Goal: Task Accomplishment & Management: Use online tool/utility

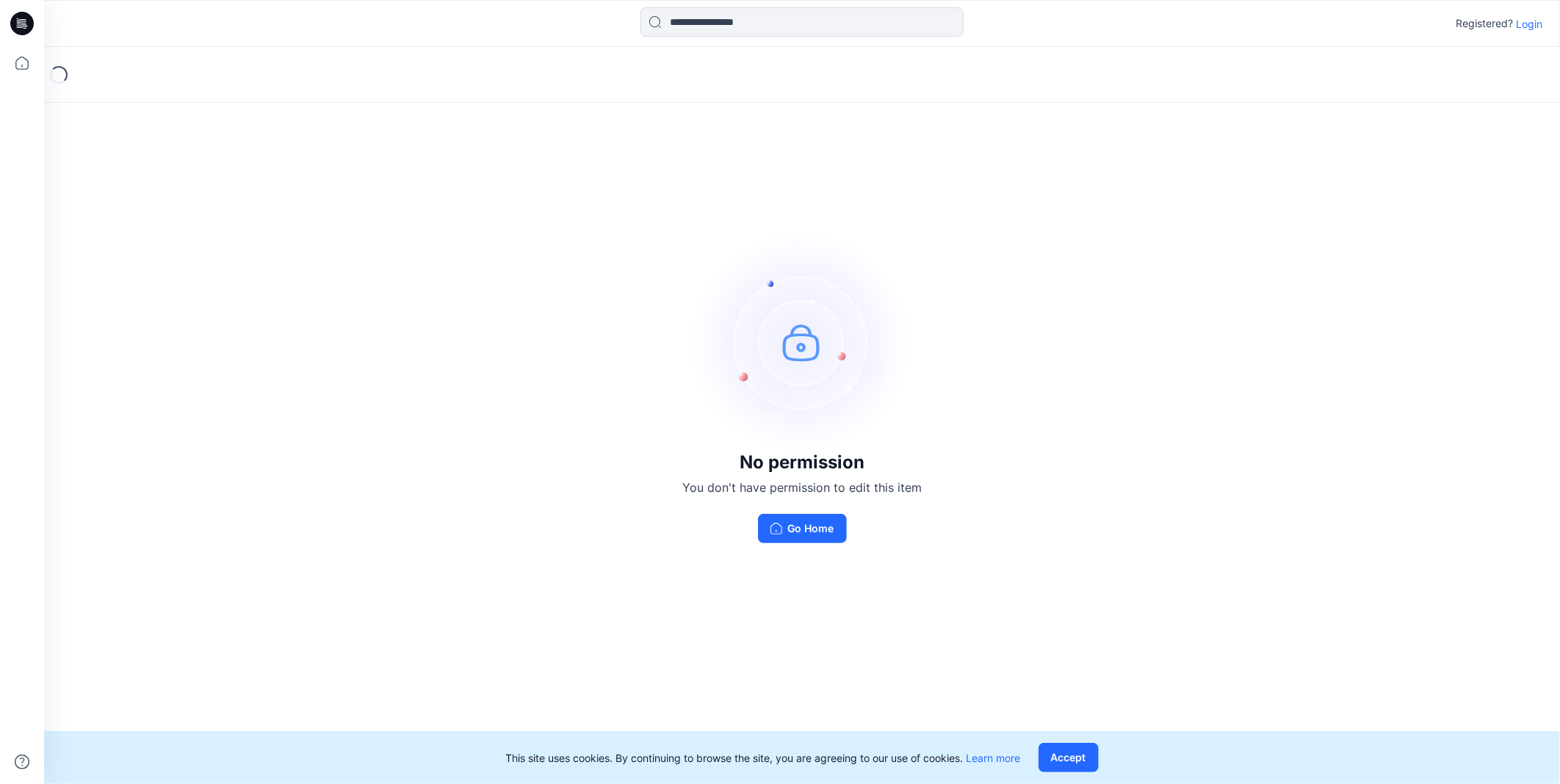
click at [1521, 17] on p "Login" at bounding box center [1529, 24] width 26 height 16
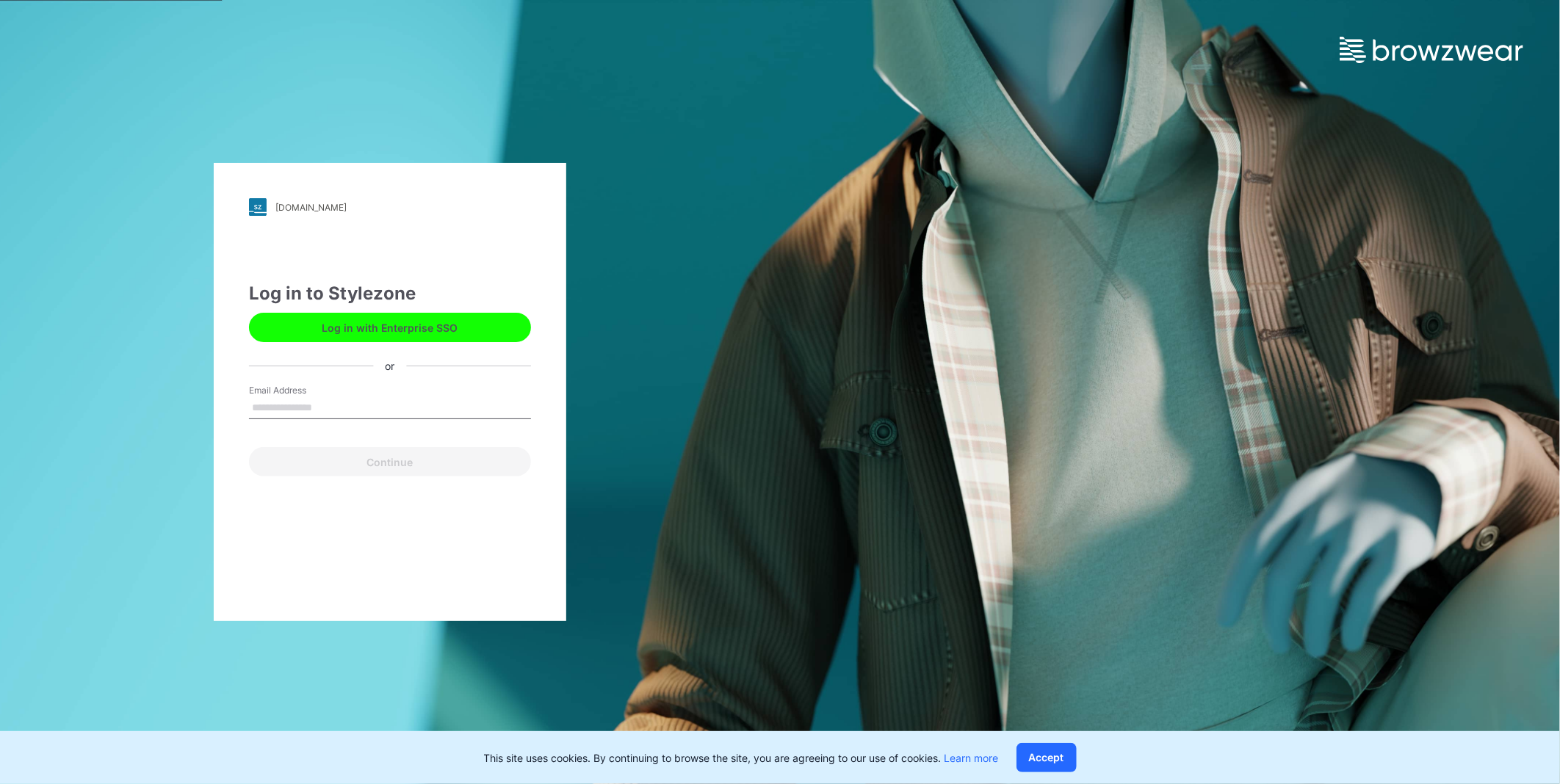
click at [312, 403] on input "Email Address" at bounding box center [390, 408] width 282 height 22
type input "*"
type input "**********"
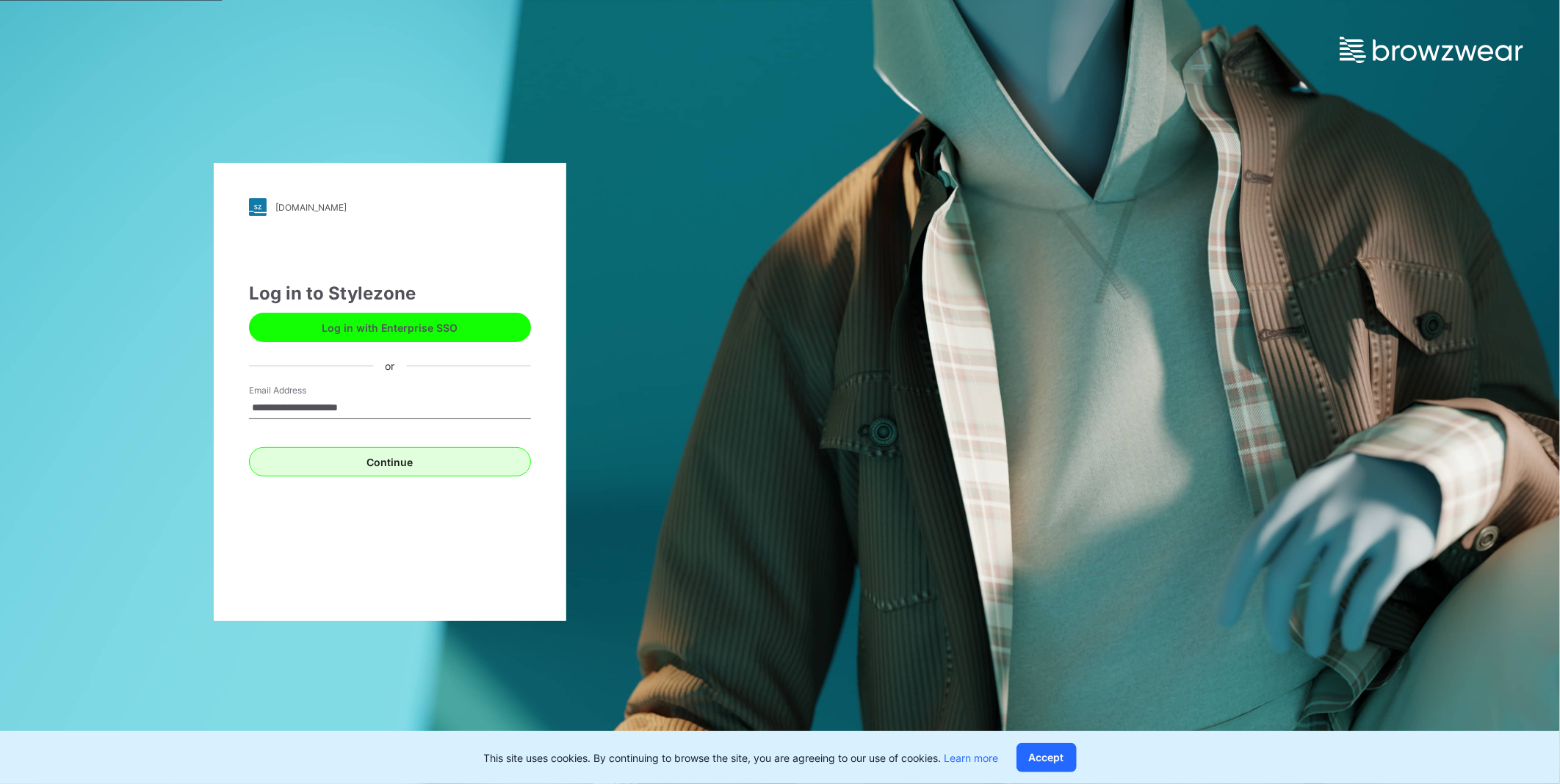
drag, startPoint x: 437, startPoint y: 439, endPoint x: 437, endPoint y: 456, distance: 17.0
click at [437, 438] on form "**********" at bounding box center [390, 430] width 282 height 92
click at [438, 460] on button "Continue" at bounding box center [390, 462] width 282 height 30
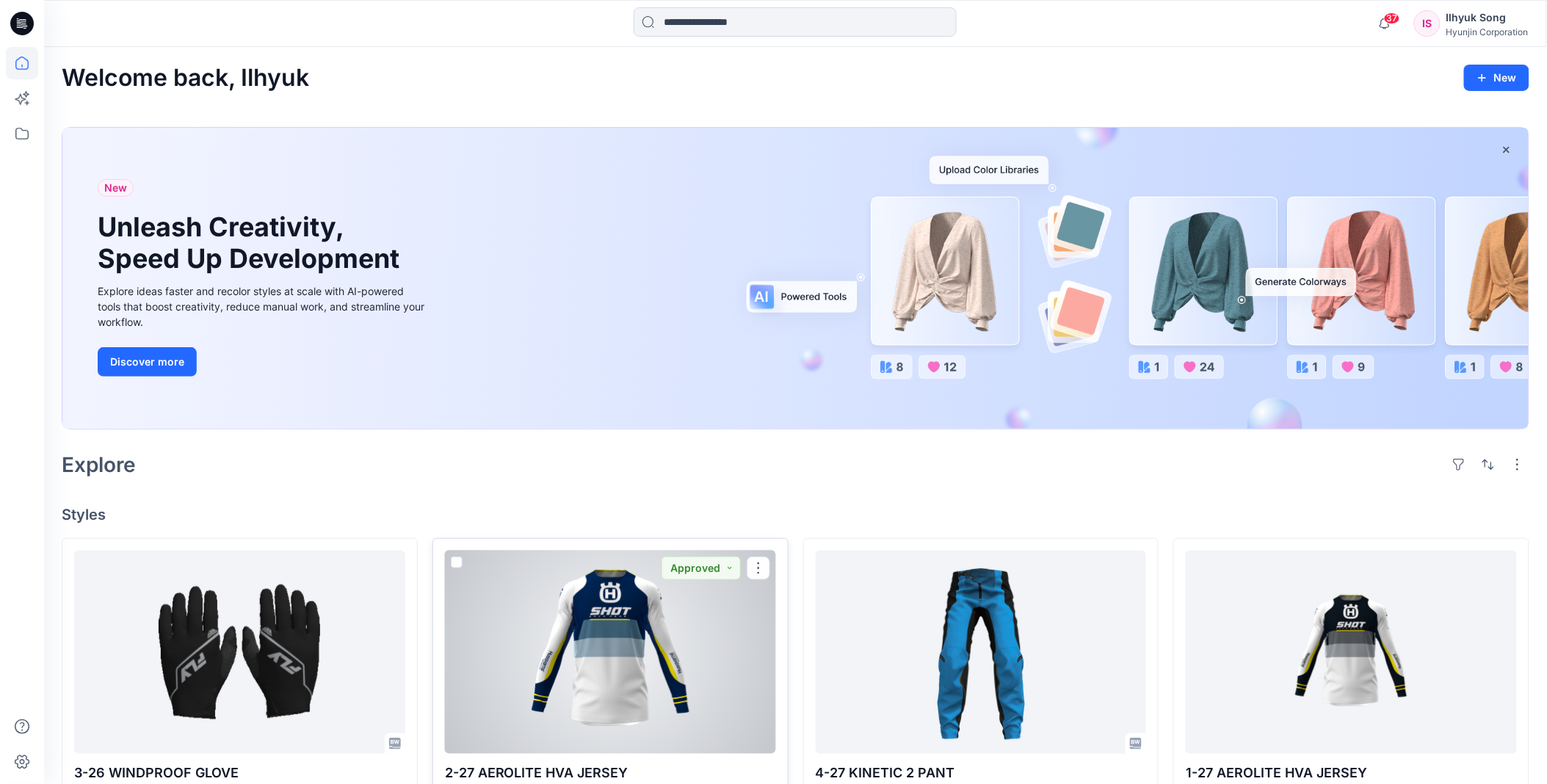
click at [669, 657] on div at bounding box center [611, 652] width 331 height 203
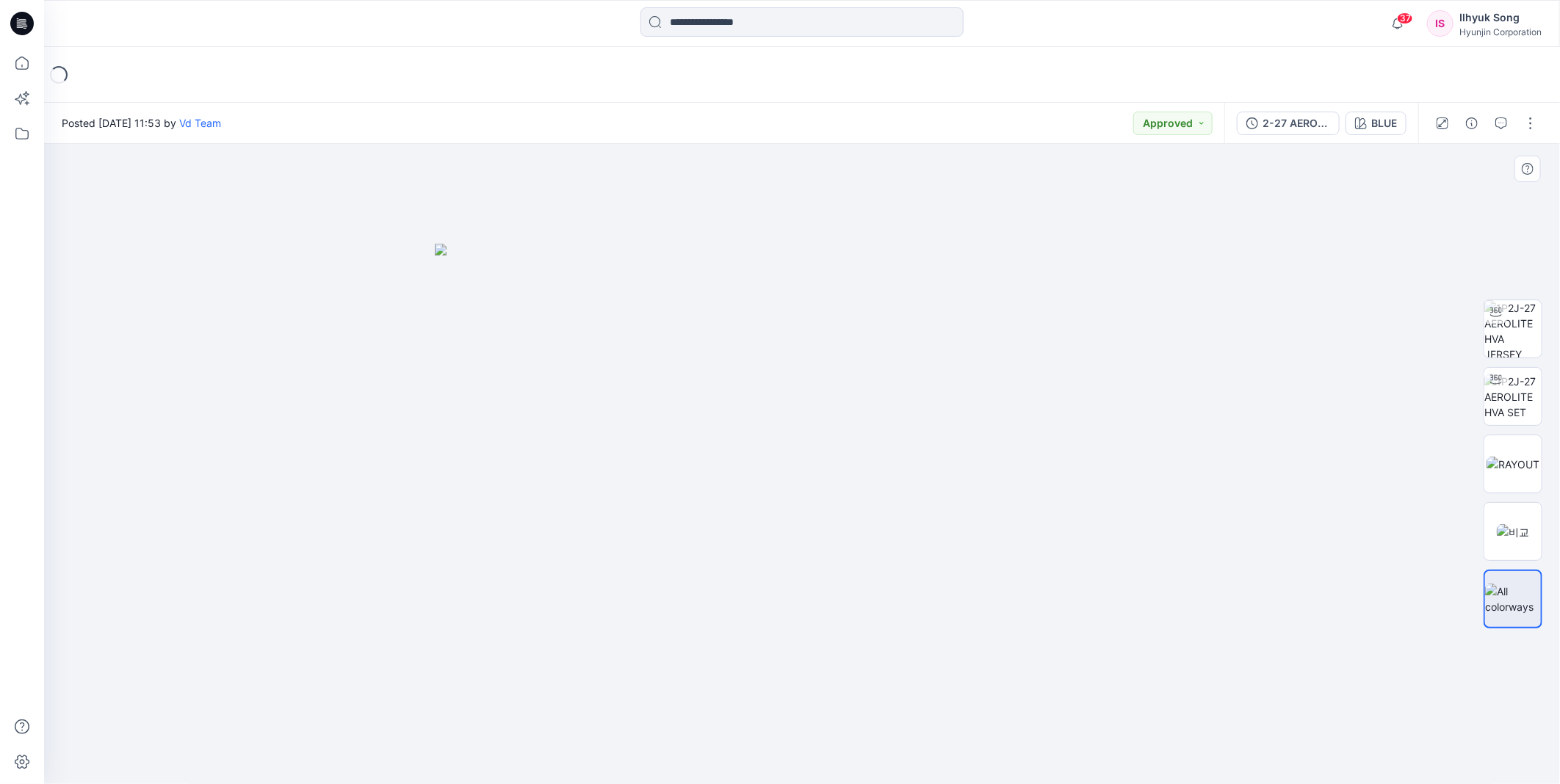
click at [939, 456] on img at bounding box center [802, 514] width 735 height 540
drag, startPoint x: 855, startPoint y: 369, endPoint x: 943, endPoint y: 389, distance: 90.2
click at [973, 368] on img at bounding box center [802, 514] width 735 height 540
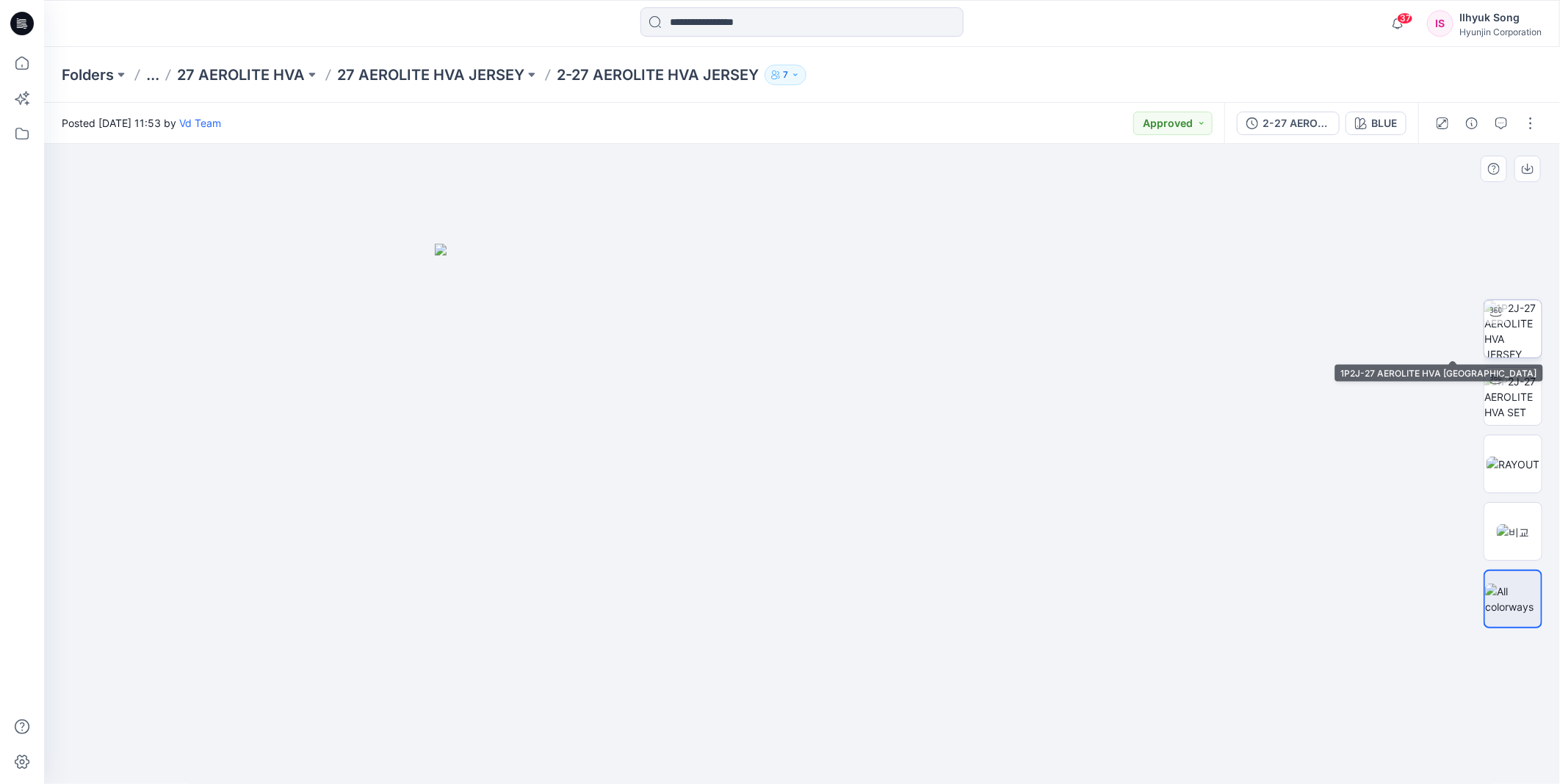
click at [1517, 333] on img at bounding box center [1513, 329] width 58 height 57
drag, startPoint x: 846, startPoint y: 418, endPoint x: 832, endPoint y: 442, distance: 27.8
click at [832, 442] on div at bounding box center [802, 463] width 1516 height 640
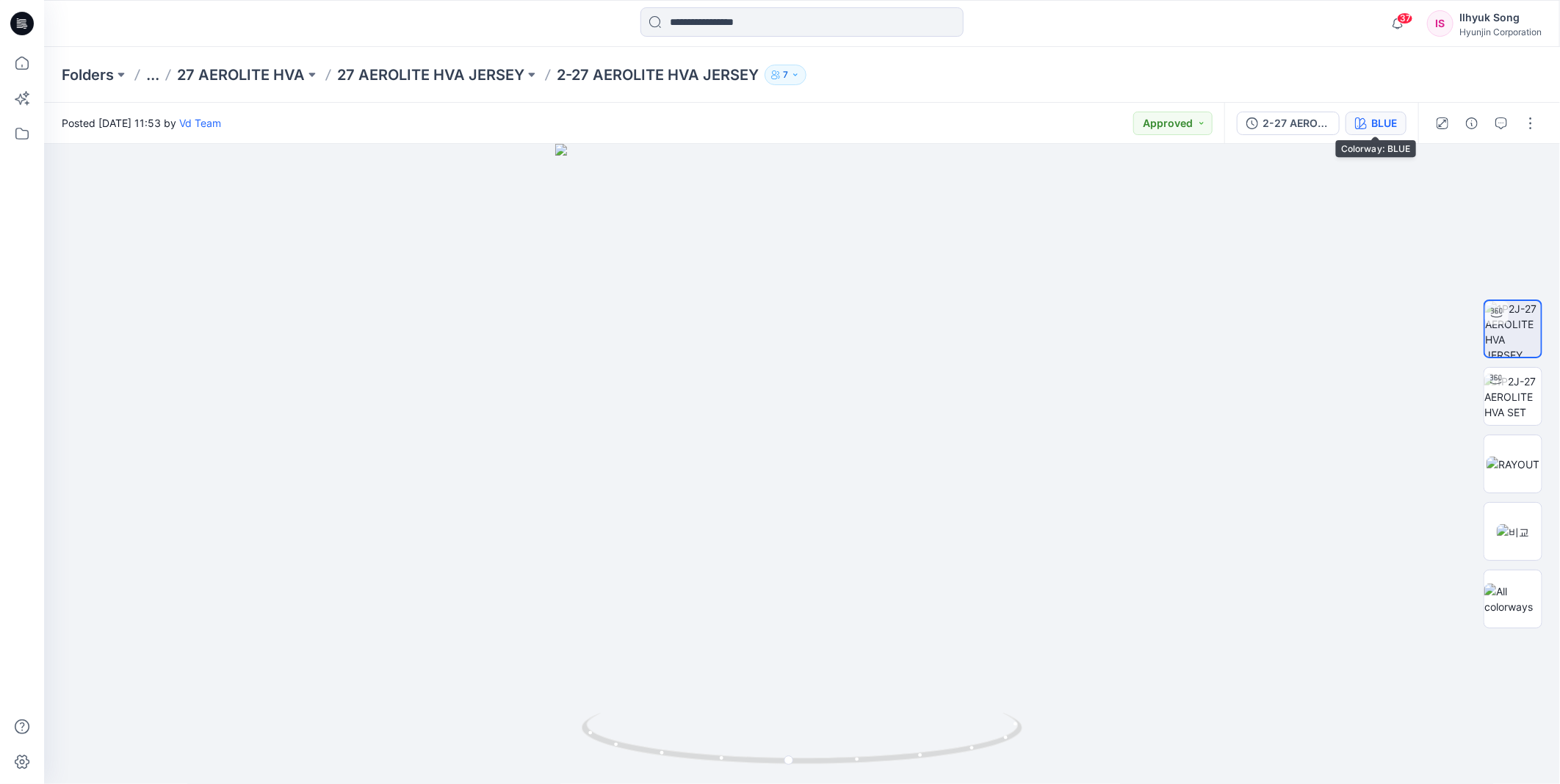
click at [1361, 128] on icon "button" at bounding box center [1360, 123] width 11 height 11
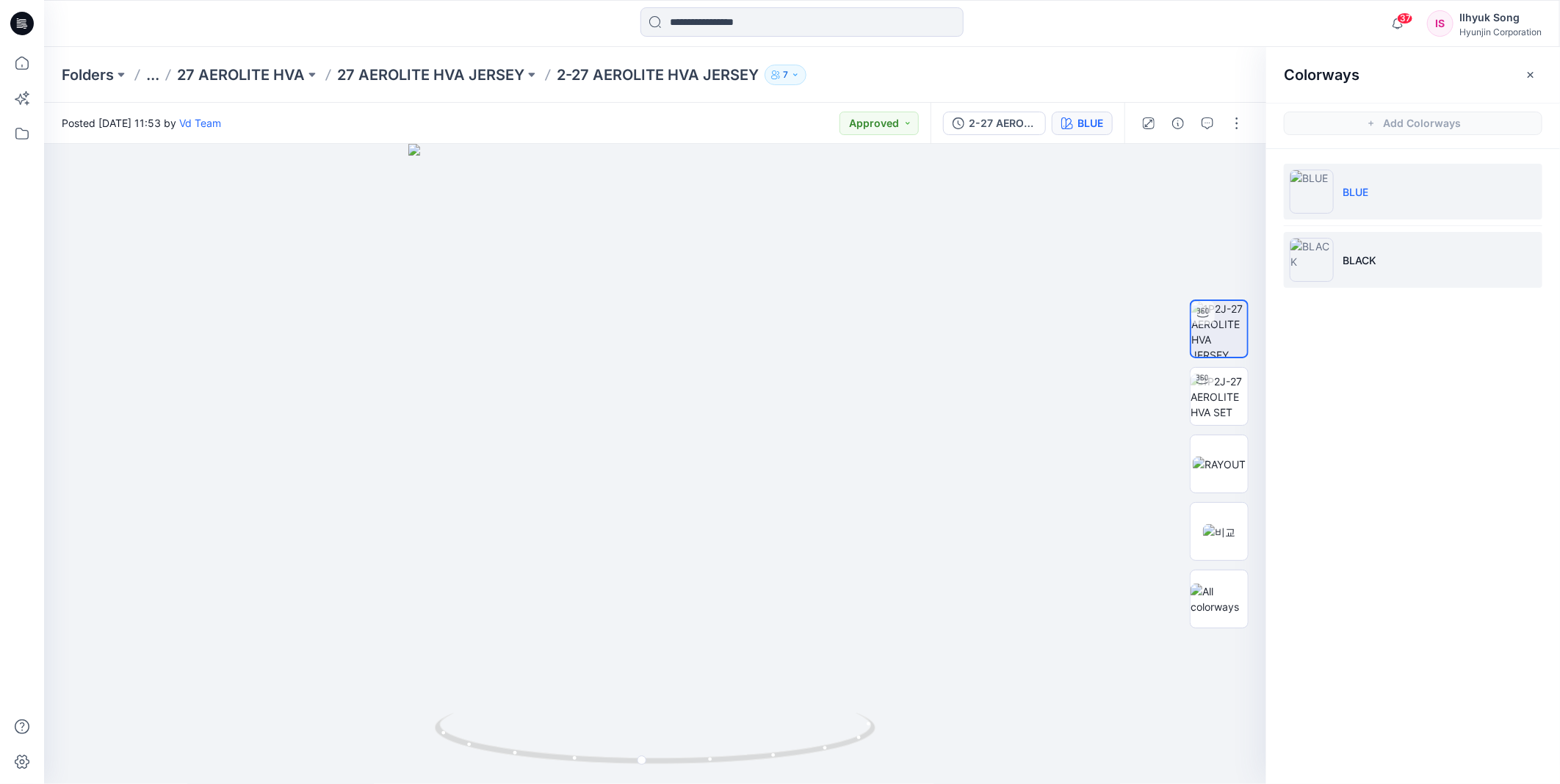
click at [1323, 253] on img at bounding box center [1311, 260] width 44 height 44
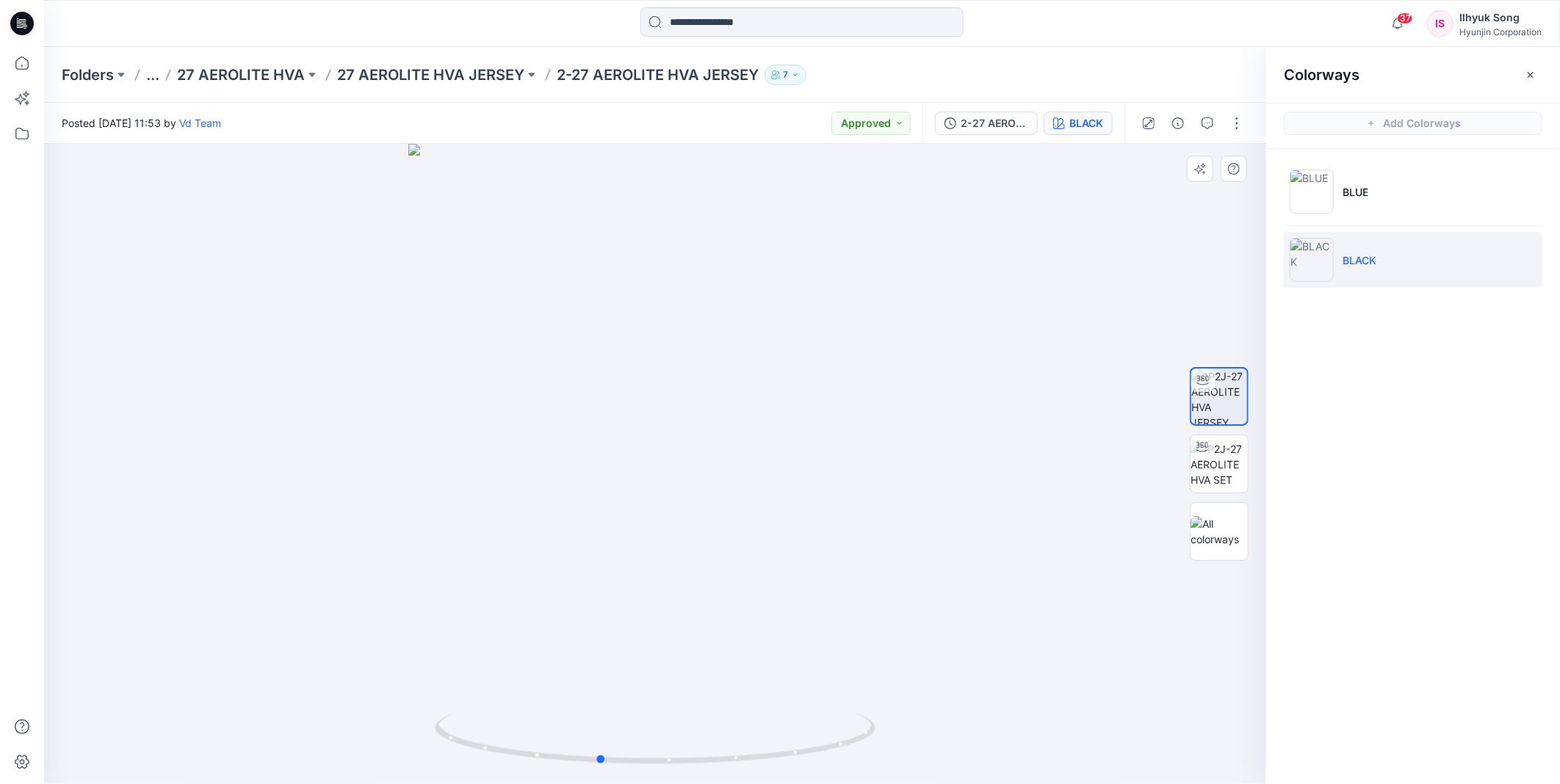
drag, startPoint x: 688, startPoint y: 412, endPoint x: 1025, endPoint y: 389, distance: 337.8
click at [1025, 389] on div at bounding box center [655, 463] width 1222 height 640
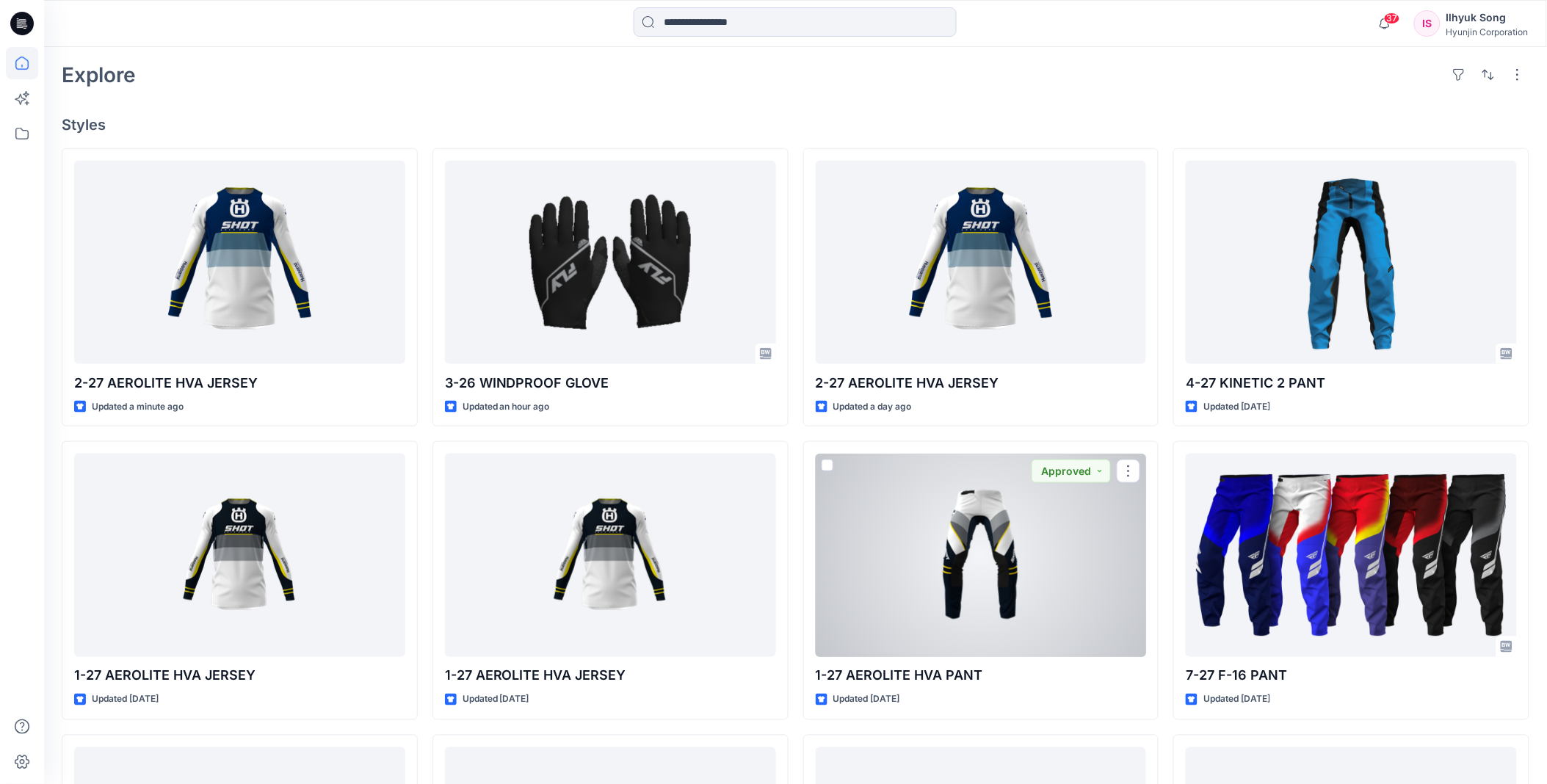
scroll to position [489, 0]
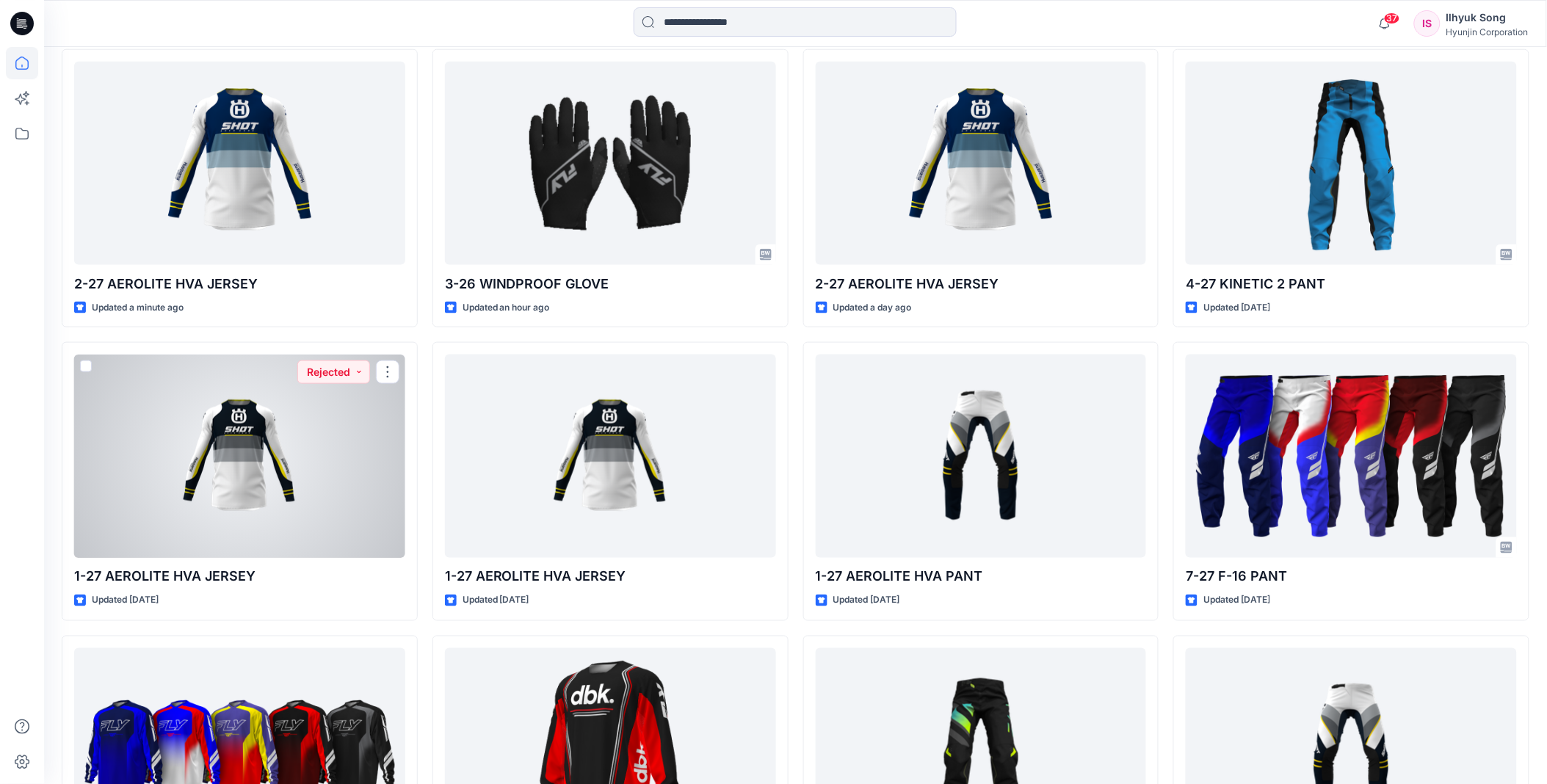
click at [231, 477] on div at bounding box center [240, 456] width 331 height 203
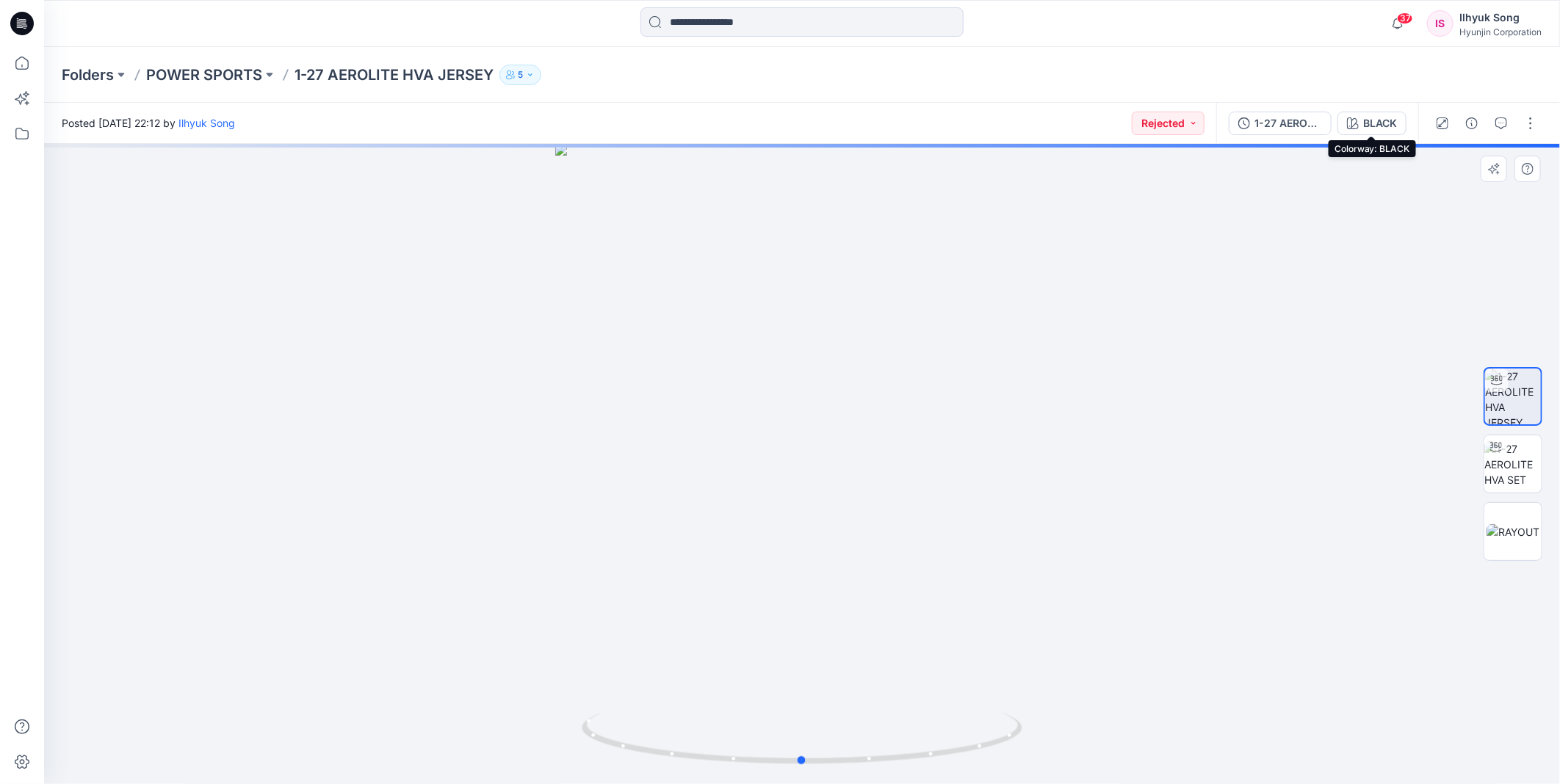
drag, startPoint x: 1073, startPoint y: 364, endPoint x: 1083, endPoint y: 364, distance: 10.0
click at [1083, 364] on div at bounding box center [802, 463] width 1516 height 640
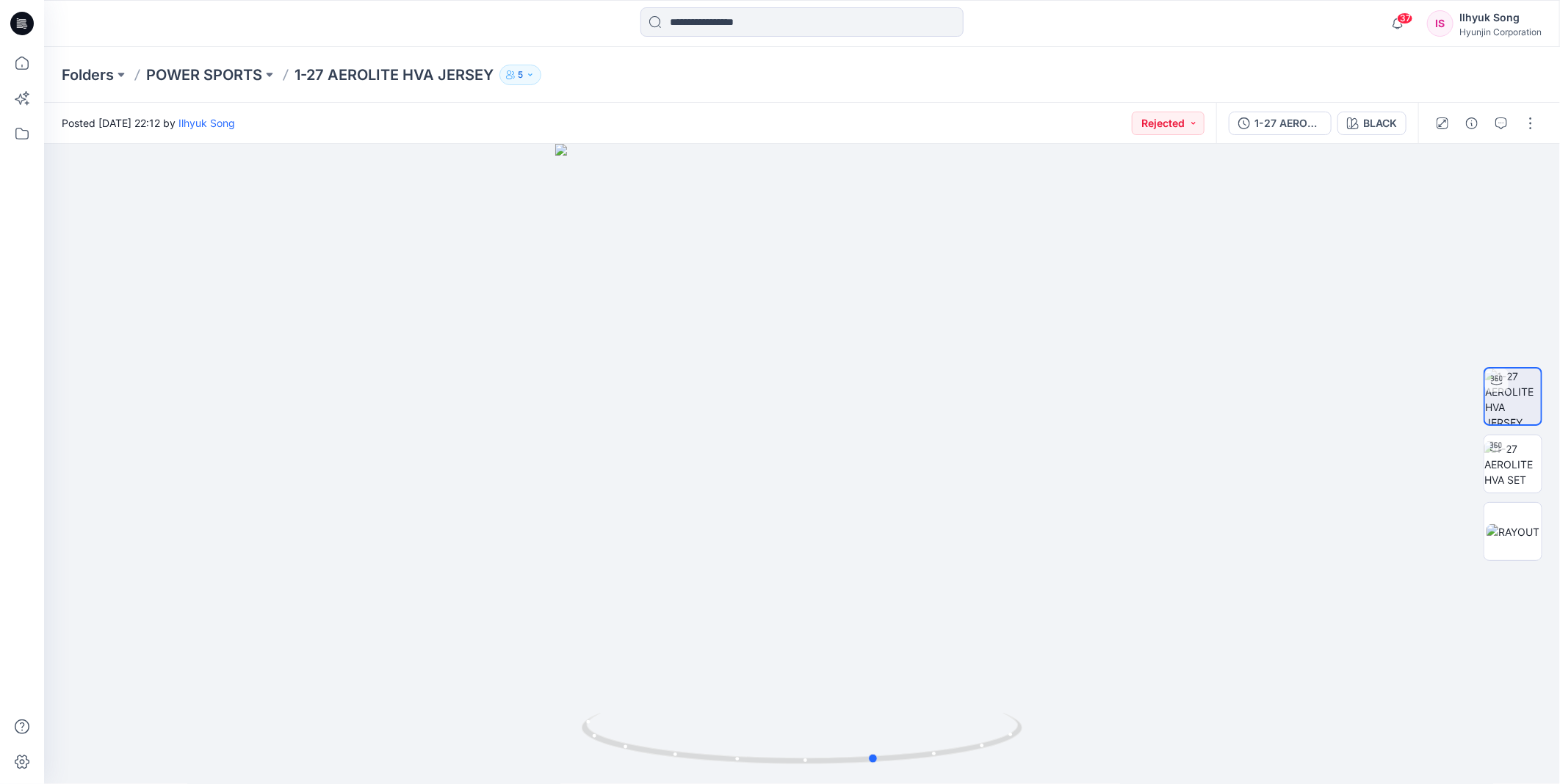
drag, startPoint x: 841, startPoint y: 420, endPoint x: 775, endPoint y: 66, distance: 360.1
click at [813, 431] on div at bounding box center [802, 463] width 1516 height 640
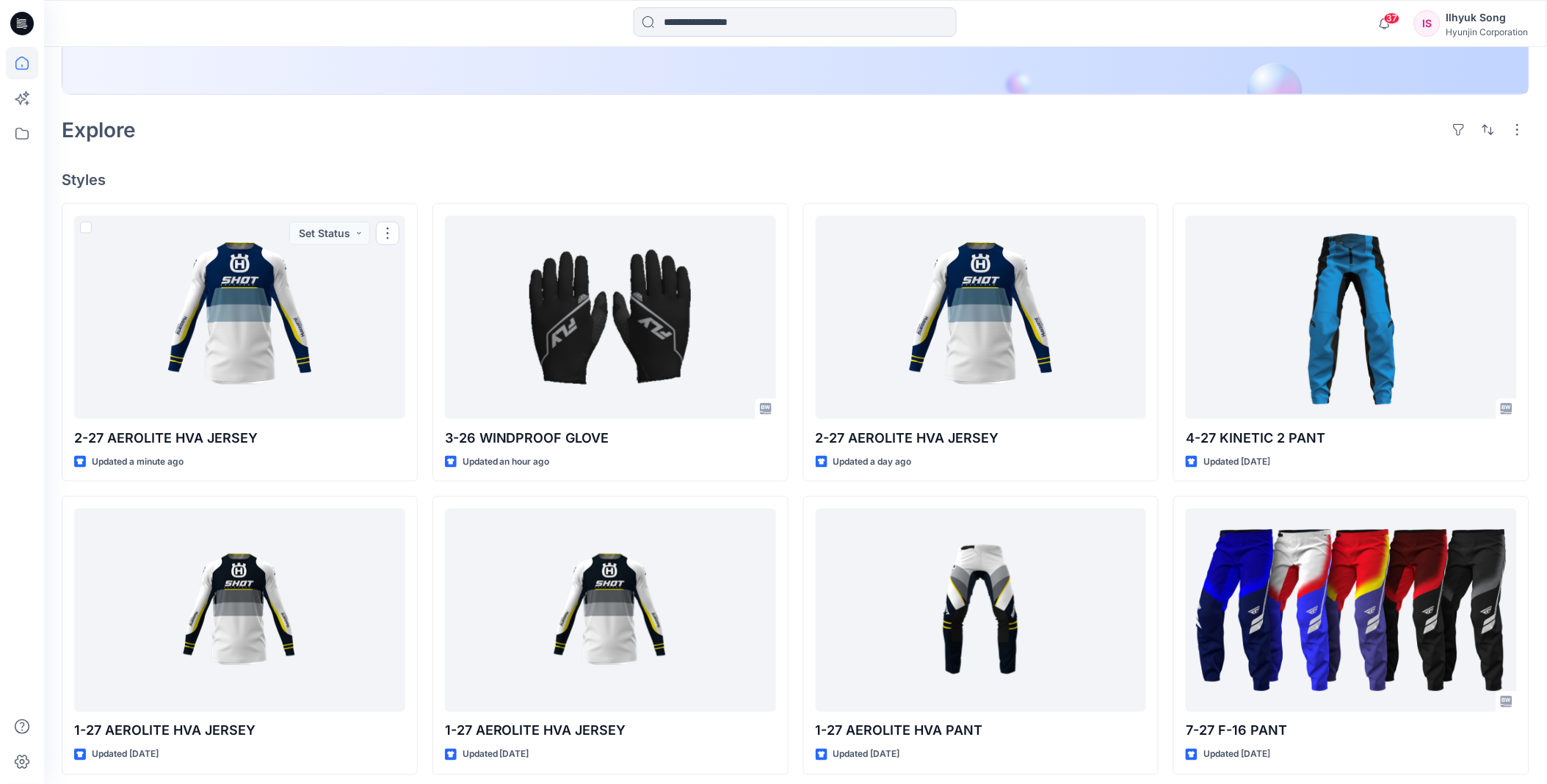
scroll to position [245, 0]
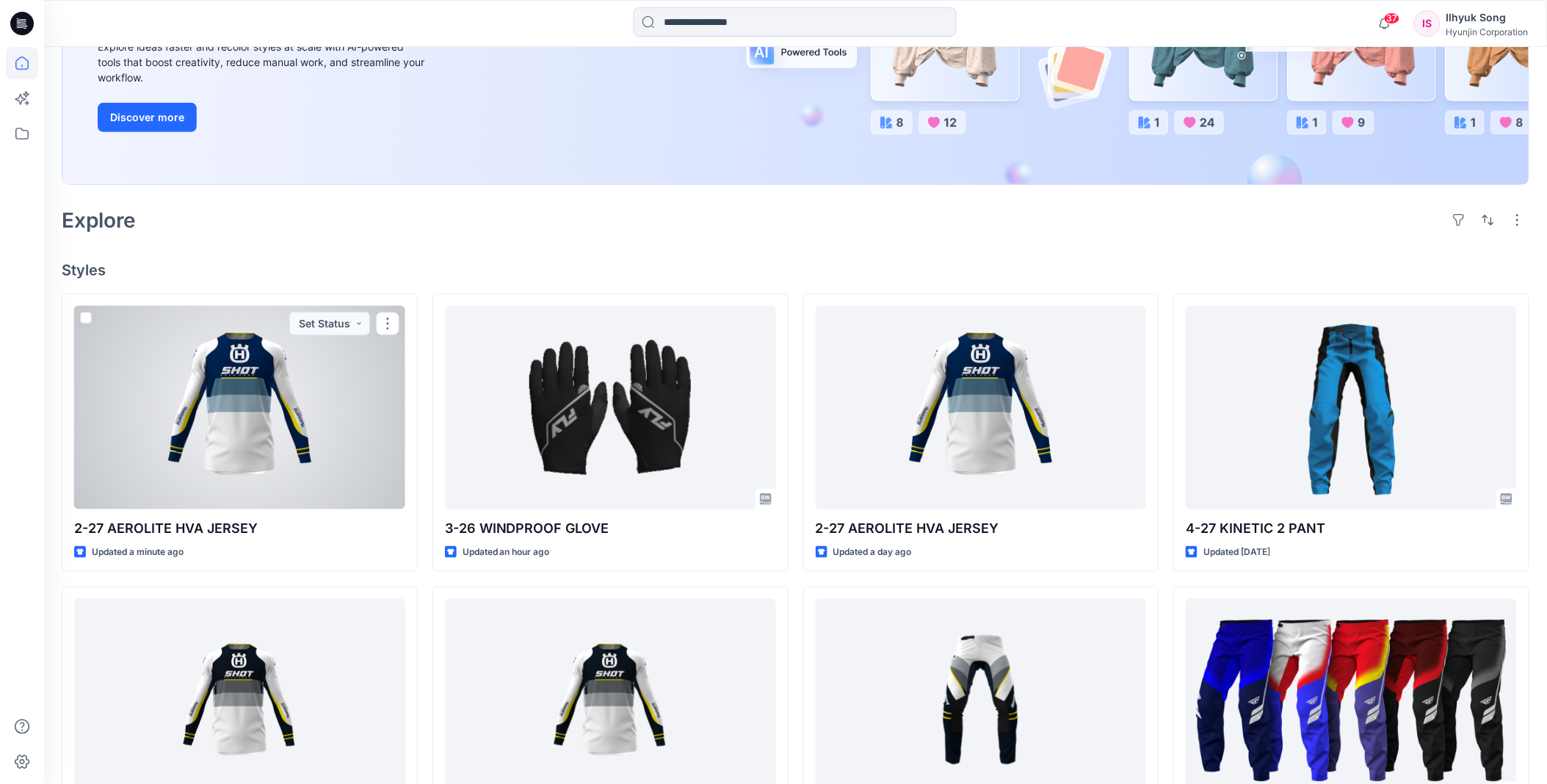
click at [173, 457] on div at bounding box center [240, 407] width 331 height 203
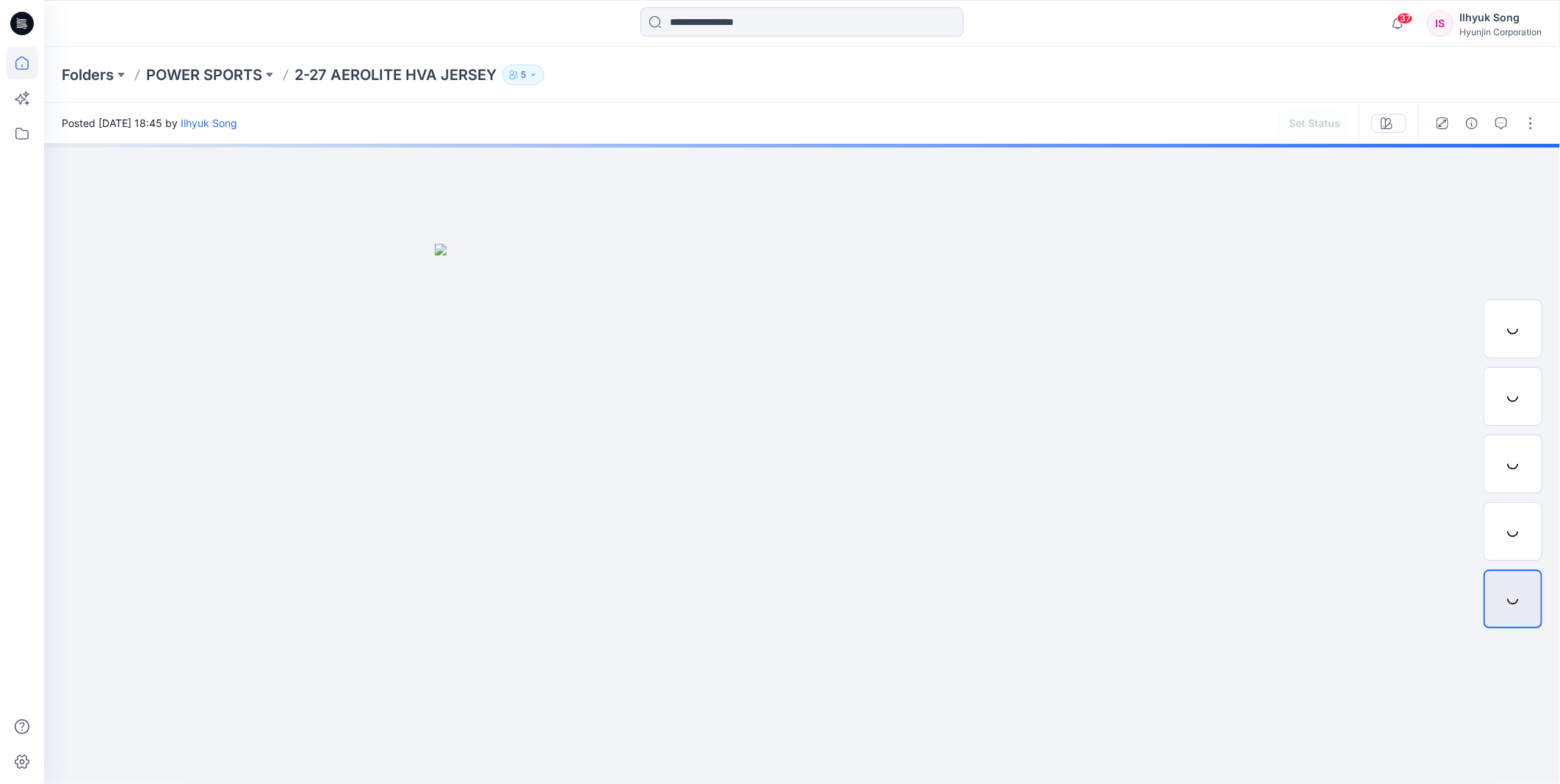
click at [18, 63] on icon at bounding box center [22, 63] width 32 height 32
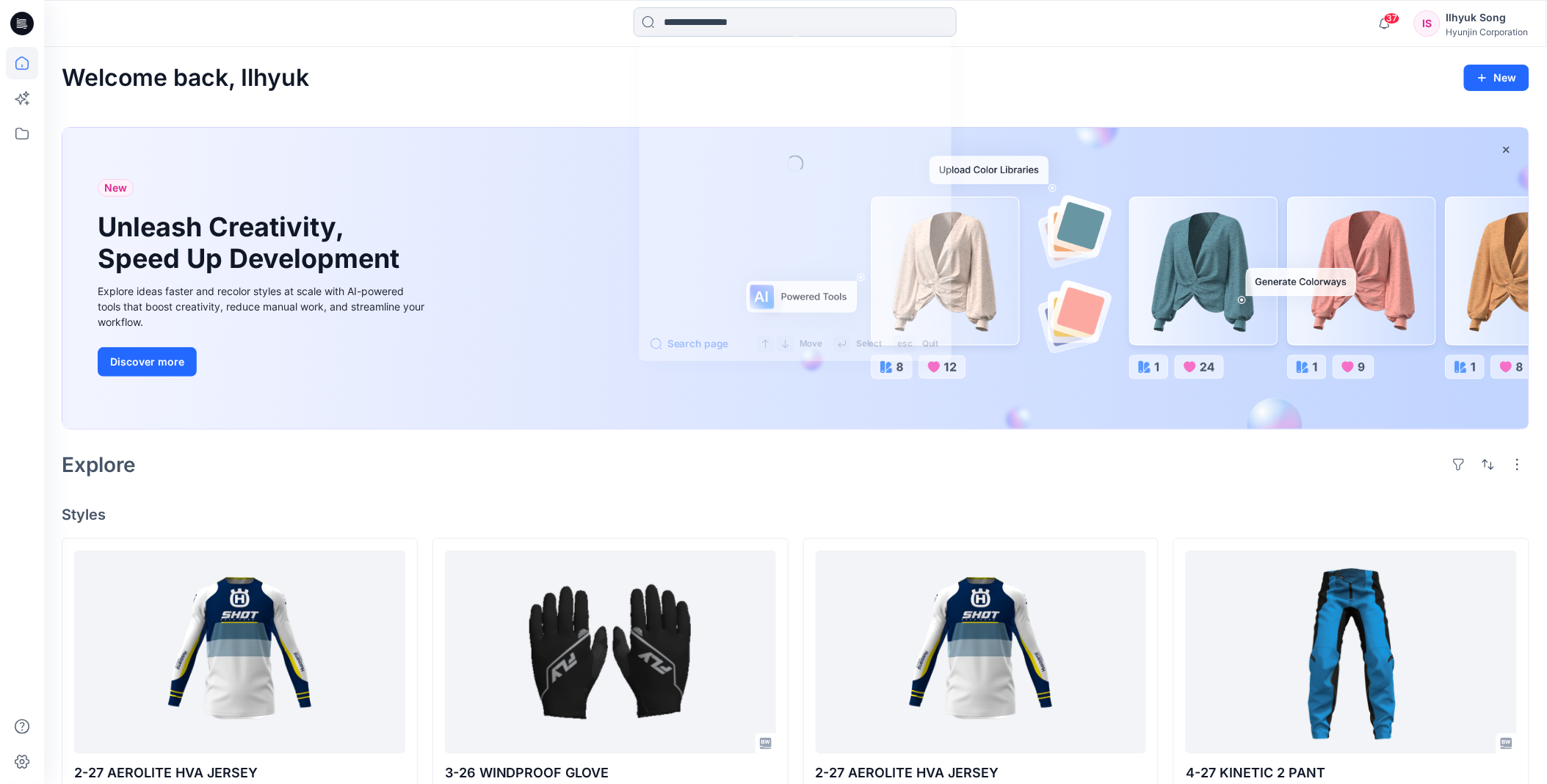
click at [772, 25] on input at bounding box center [795, 22] width 323 height 30
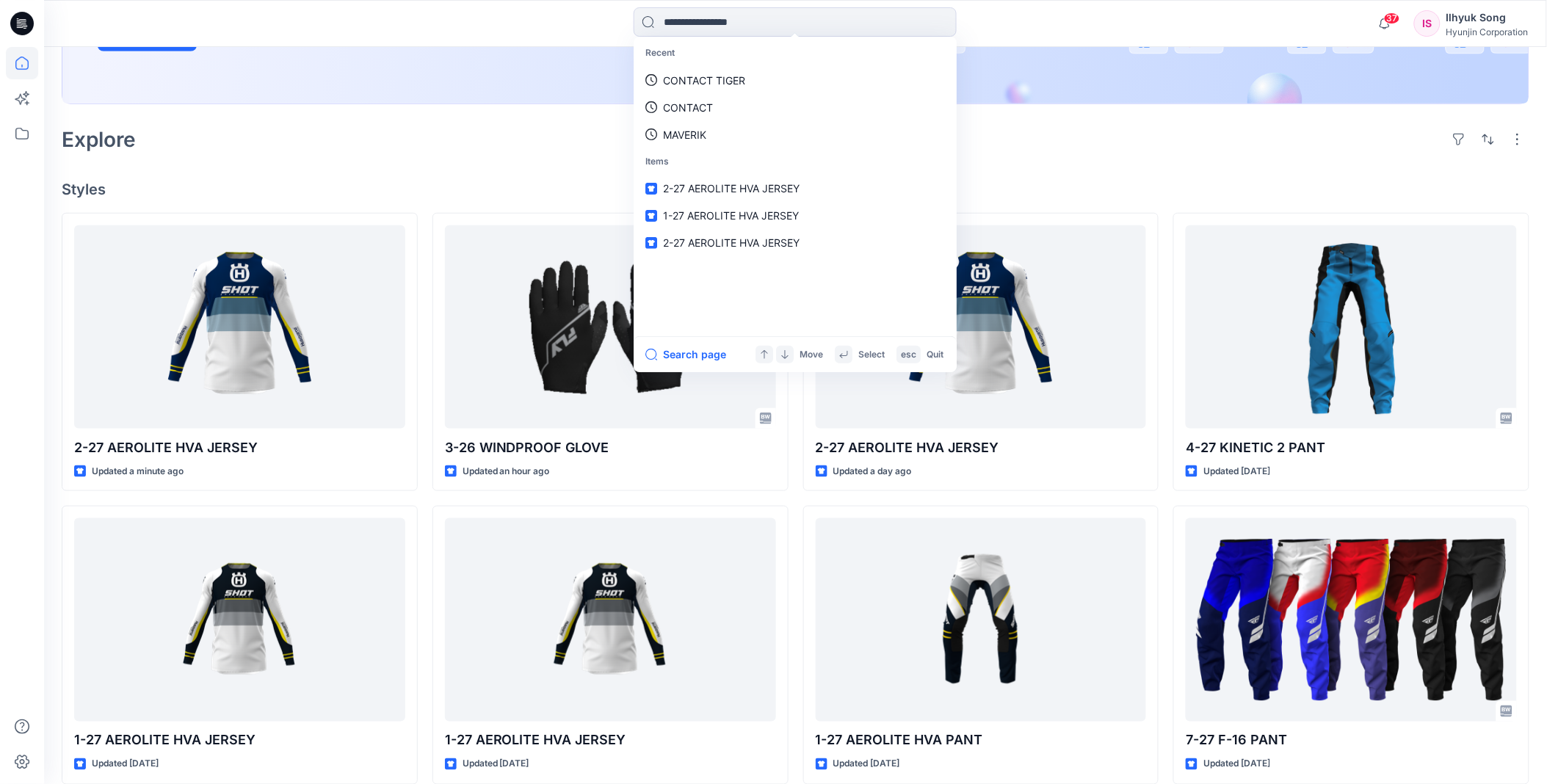
scroll to position [326, 0]
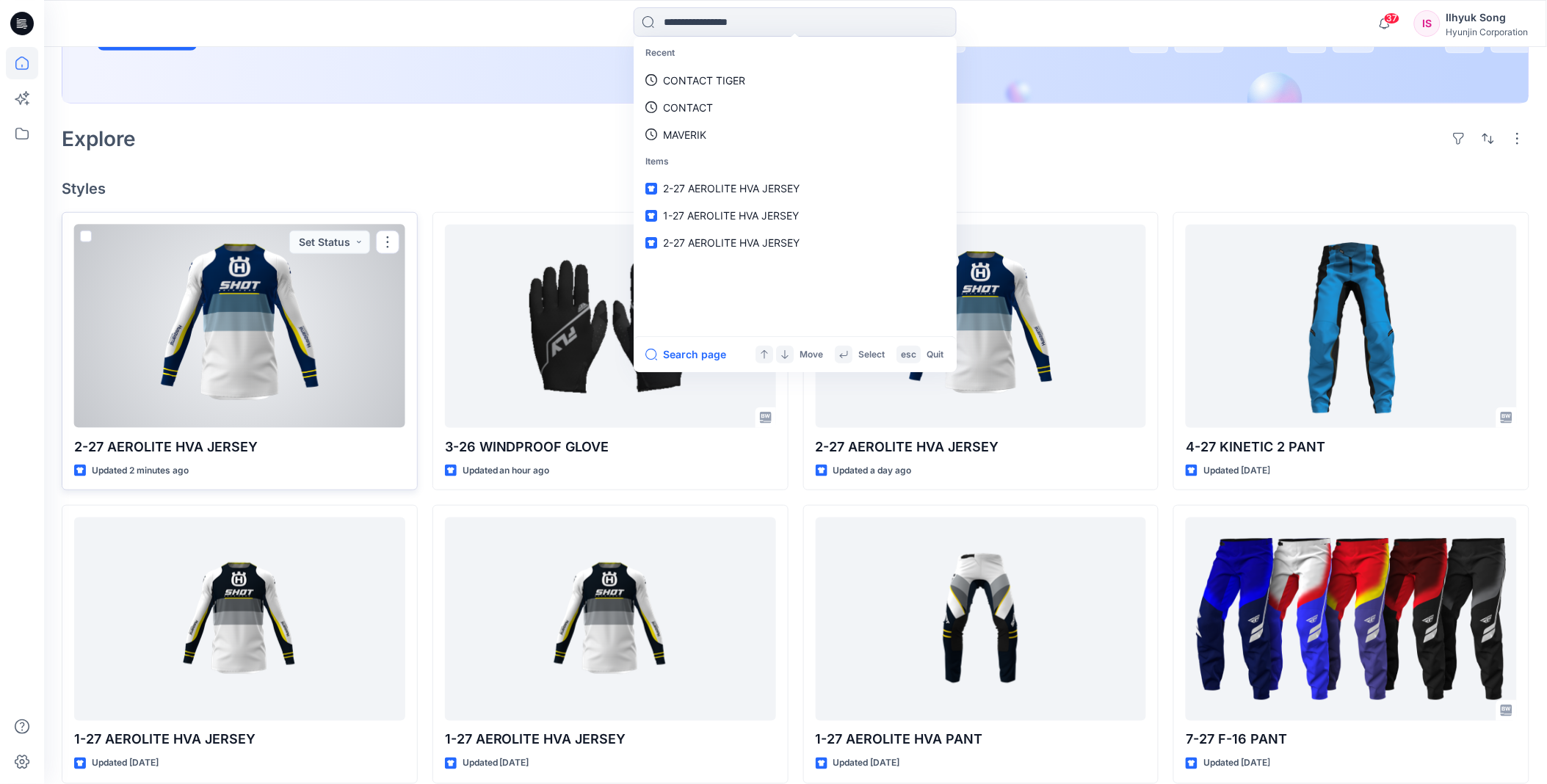
click at [193, 445] on p "2-27 AEROLITE HVA JERSEY" at bounding box center [240, 447] width 331 height 21
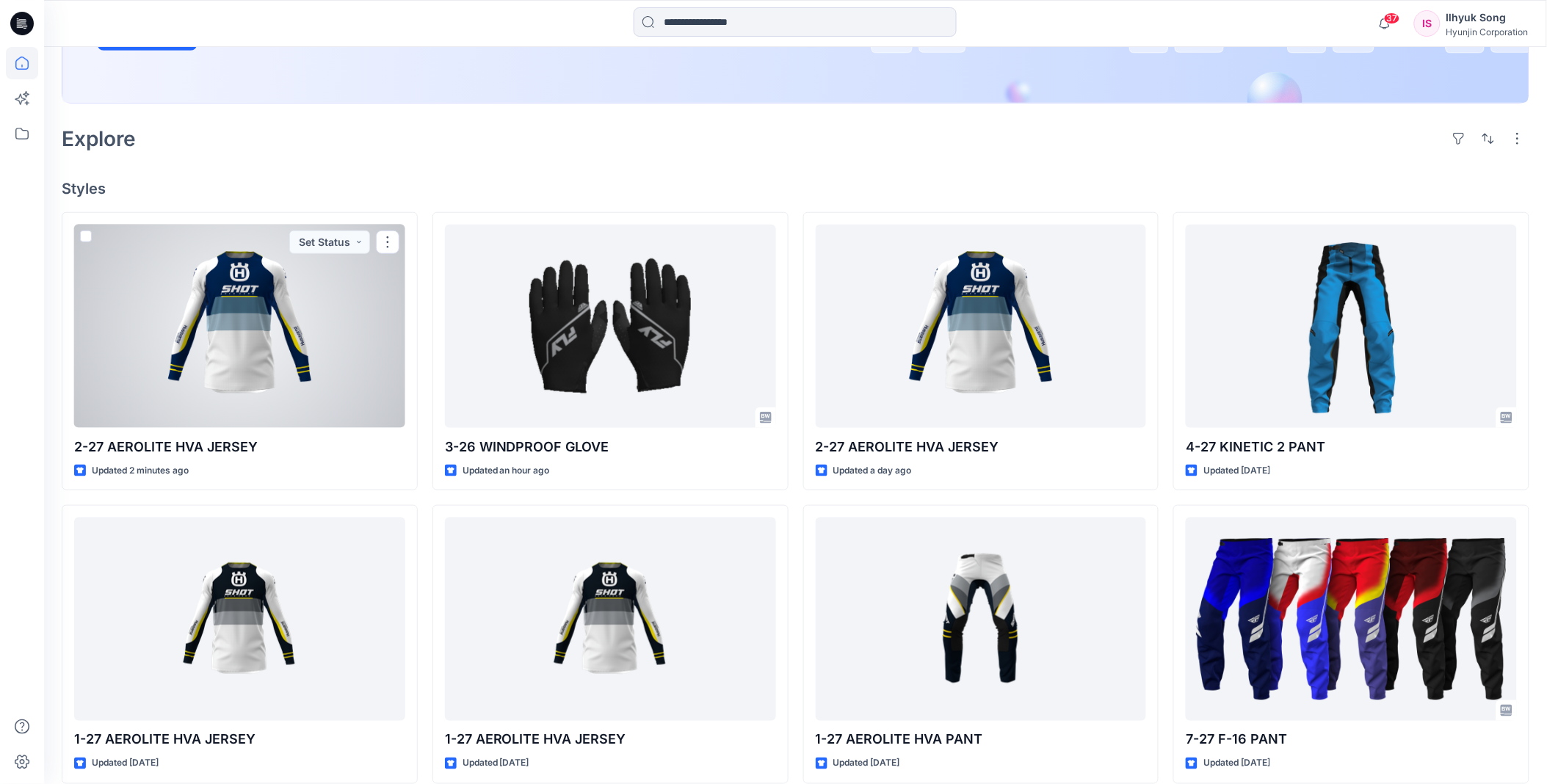
click at [211, 389] on div at bounding box center [240, 326] width 331 height 203
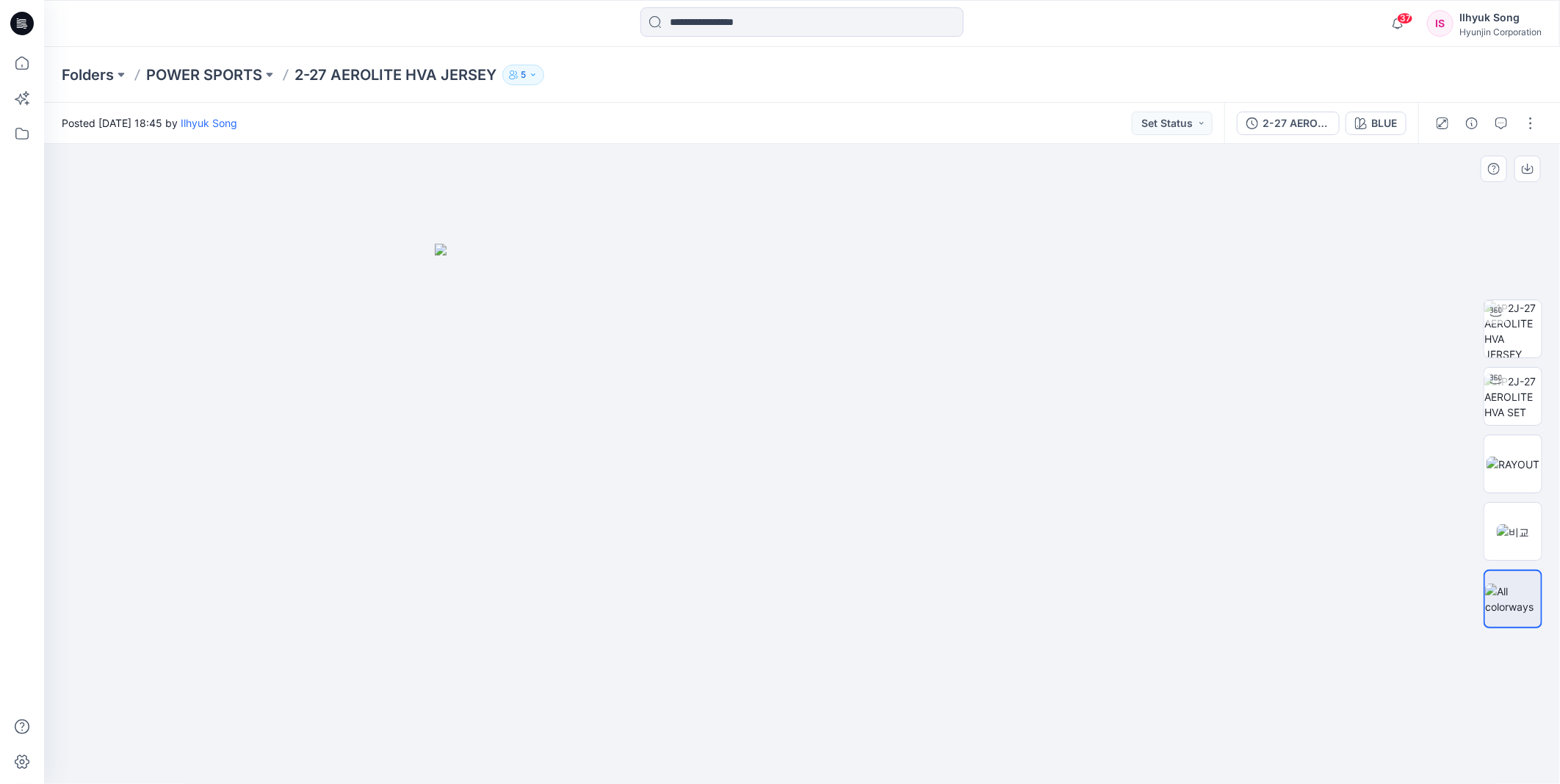
click at [940, 394] on img at bounding box center [802, 514] width 735 height 540
drag, startPoint x: 891, startPoint y: 422, endPoint x: 994, endPoint y: 427, distance: 103.1
click at [994, 427] on img at bounding box center [802, 514] width 735 height 540
drag, startPoint x: 919, startPoint y: 391, endPoint x: 916, endPoint y: 347, distance: 44.1
click at [919, 389] on img at bounding box center [802, 514] width 735 height 540
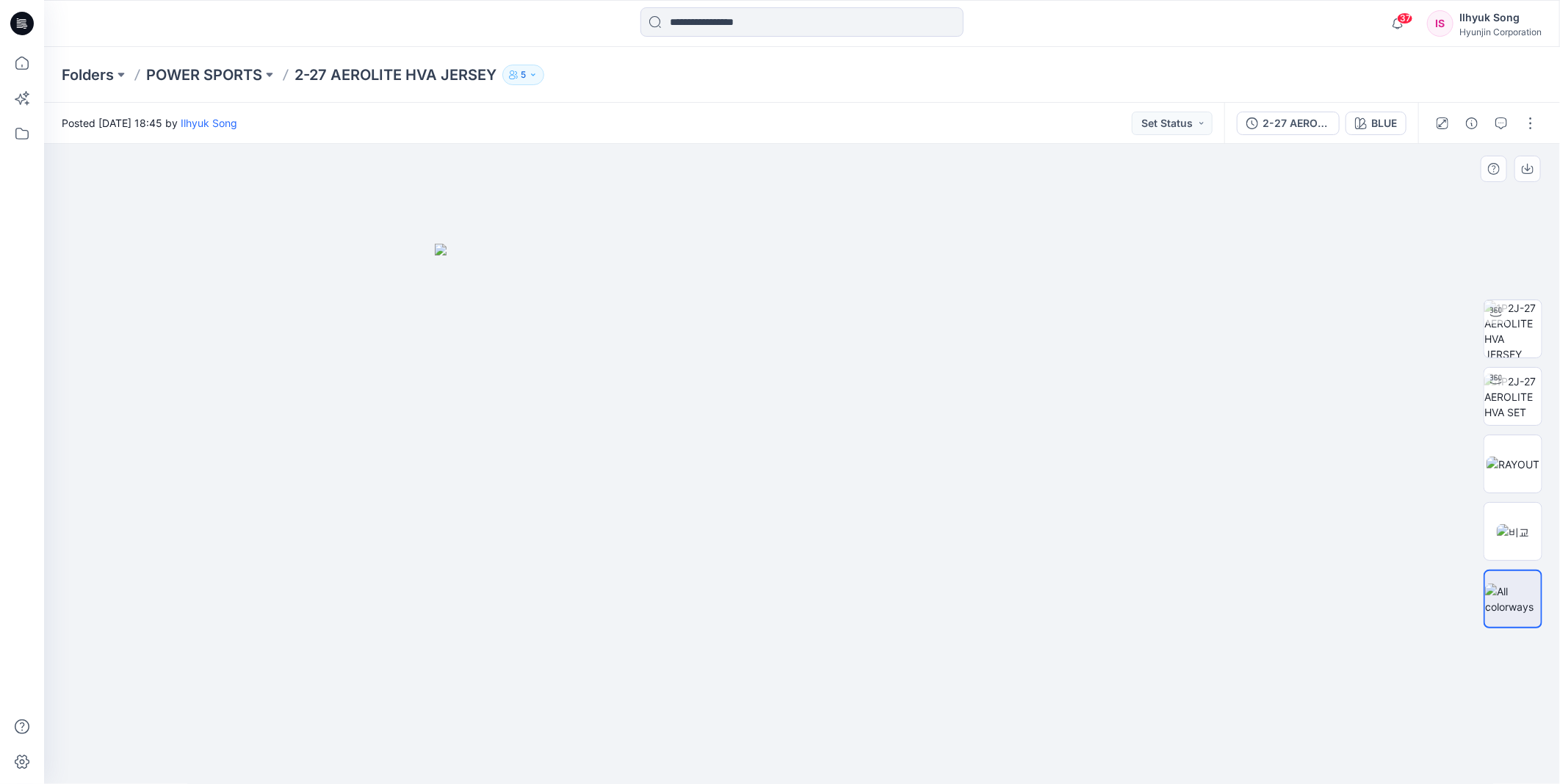
click at [973, 418] on img at bounding box center [802, 514] width 735 height 540
click at [254, 288] on div at bounding box center [802, 464] width 1516 height 641
drag, startPoint x: 945, startPoint y: 405, endPoint x: 1014, endPoint y: 408, distance: 69.1
click at [1109, 405] on img at bounding box center [802, 514] width 735 height 540
drag, startPoint x: 959, startPoint y: 438, endPoint x: 1081, endPoint y: 429, distance: 122.3
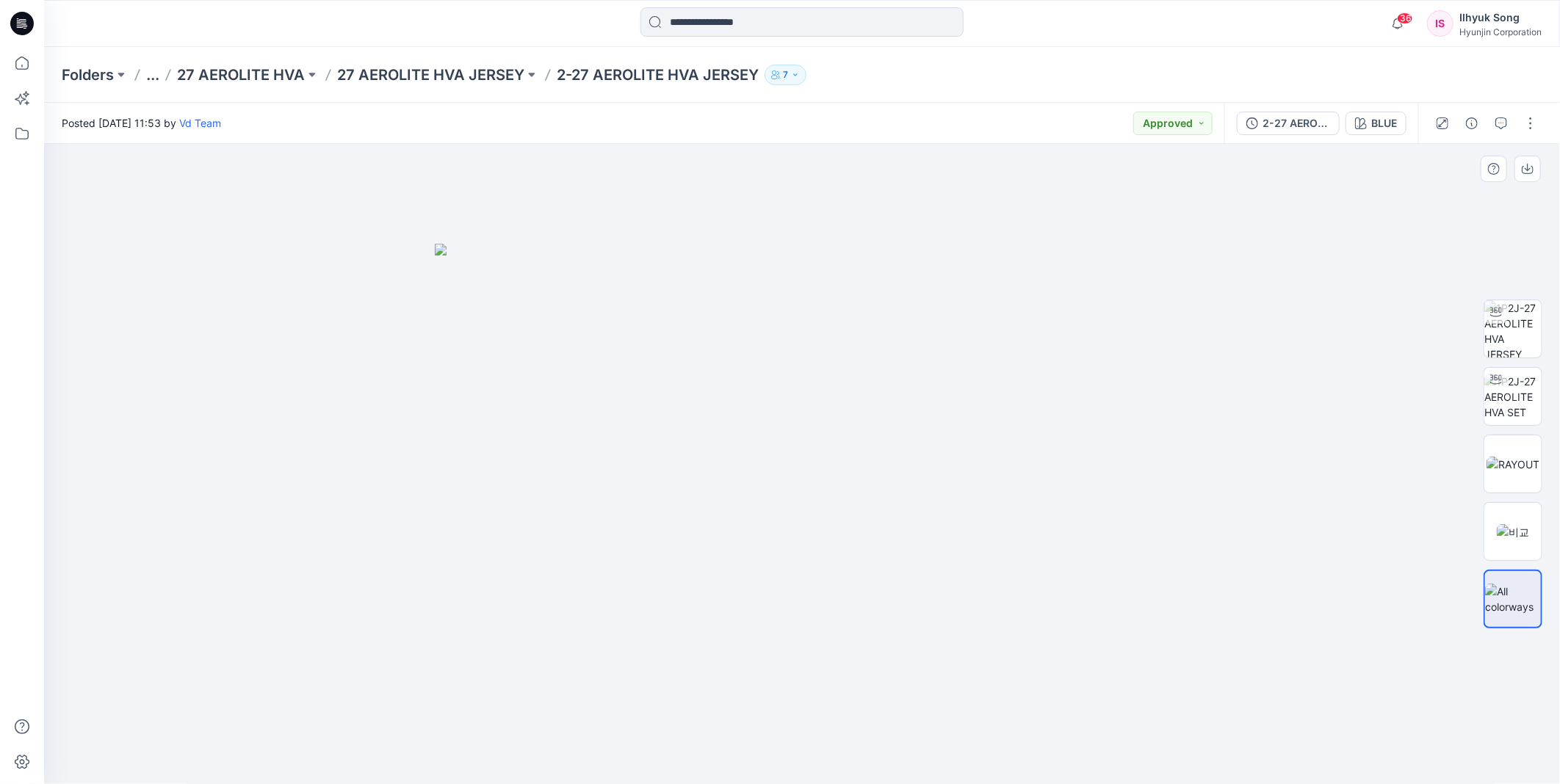
click at [1080, 429] on img at bounding box center [802, 514] width 735 height 540
click at [1516, 374] on img at bounding box center [1513, 396] width 58 height 46
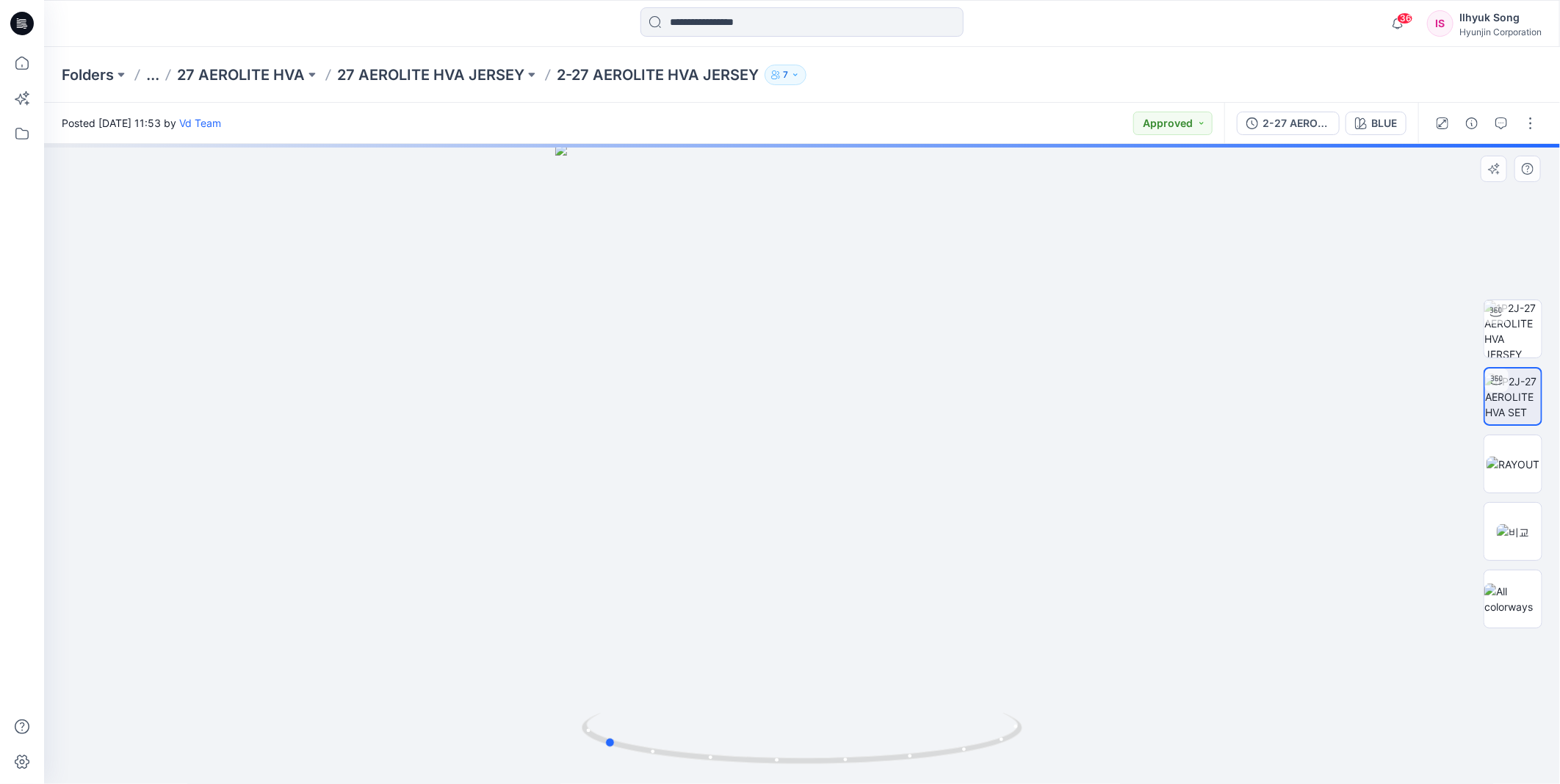
drag, startPoint x: 804, startPoint y: 424, endPoint x: 1095, endPoint y: 384, distance: 293.7
click at [1095, 384] on div at bounding box center [802, 463] width 1516 height 640
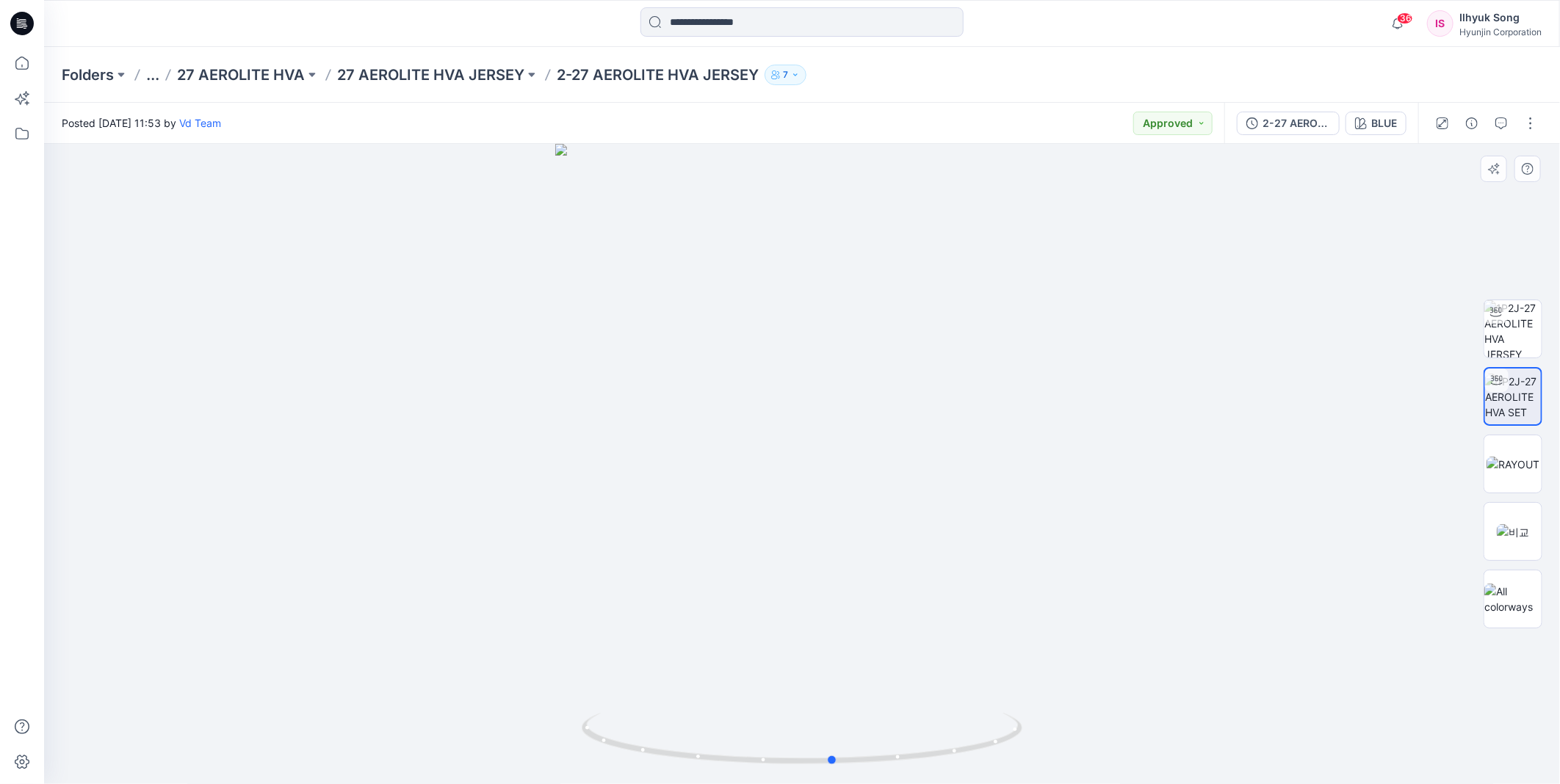
drag, startPoint x: 832, startPoint y: 383, endPoint x: 1009, endPoint y: 373, distance: 177.3
click at [1009, 373] on div at bounding box center [802, 463] width 1516 height 640
drag, startPoint x: 953, startPoint y: 394, endPoint x: 1009, endPoint y: 401, distance: 56.4
click at [1009, 401] on div at bounding box center [802, 463] width 1516 height 640
drag, startPoint x: 814, startPoint y: 281, endPoint x: 803, endPoint y: 435, distance: 154.4
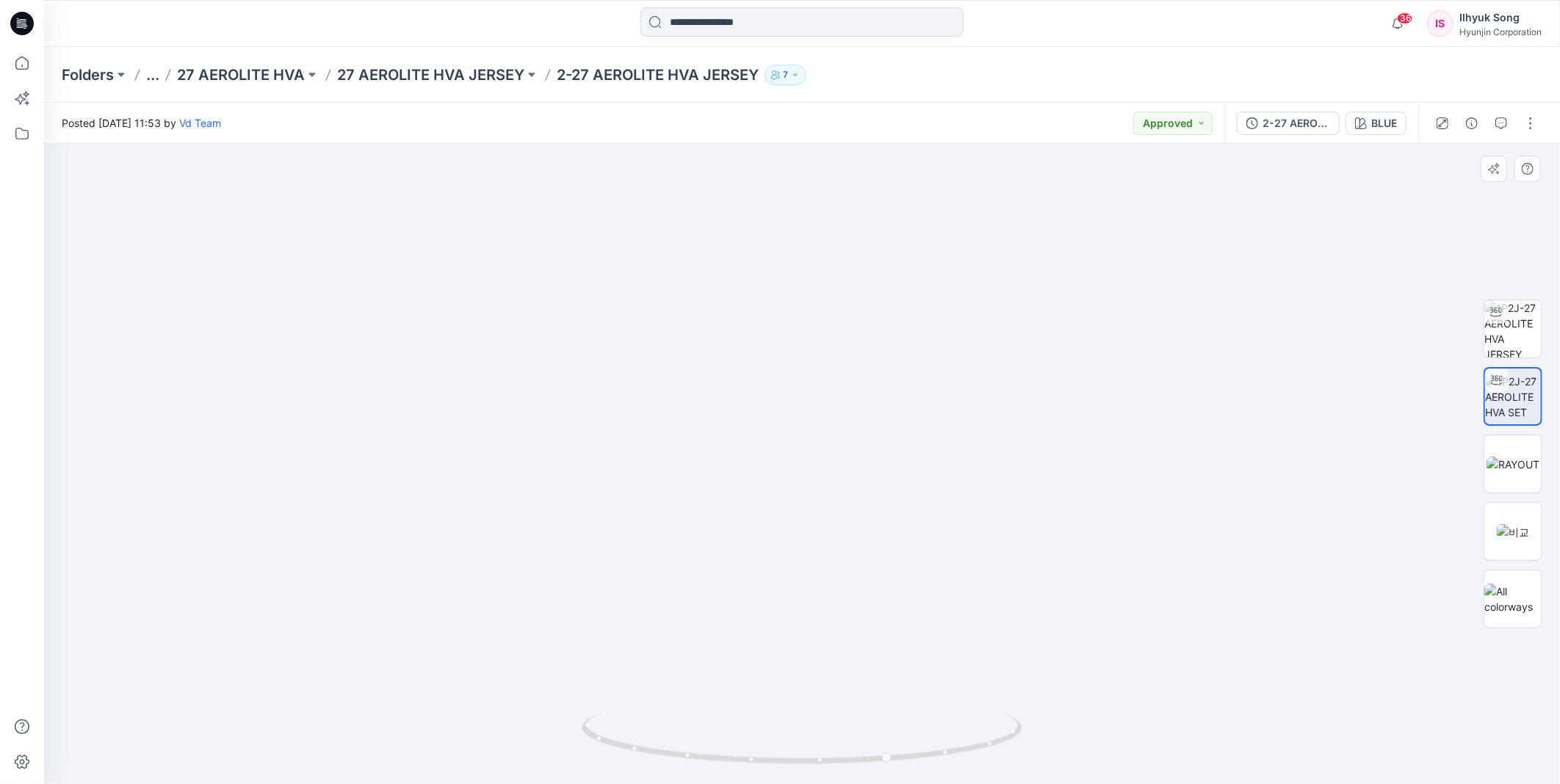
click at [803, 435] on img at bounding box center [802, 412] width 891 height 746
click at [1527, 125] on button "button" at bounding box center [1529, 123] width 24 height 24
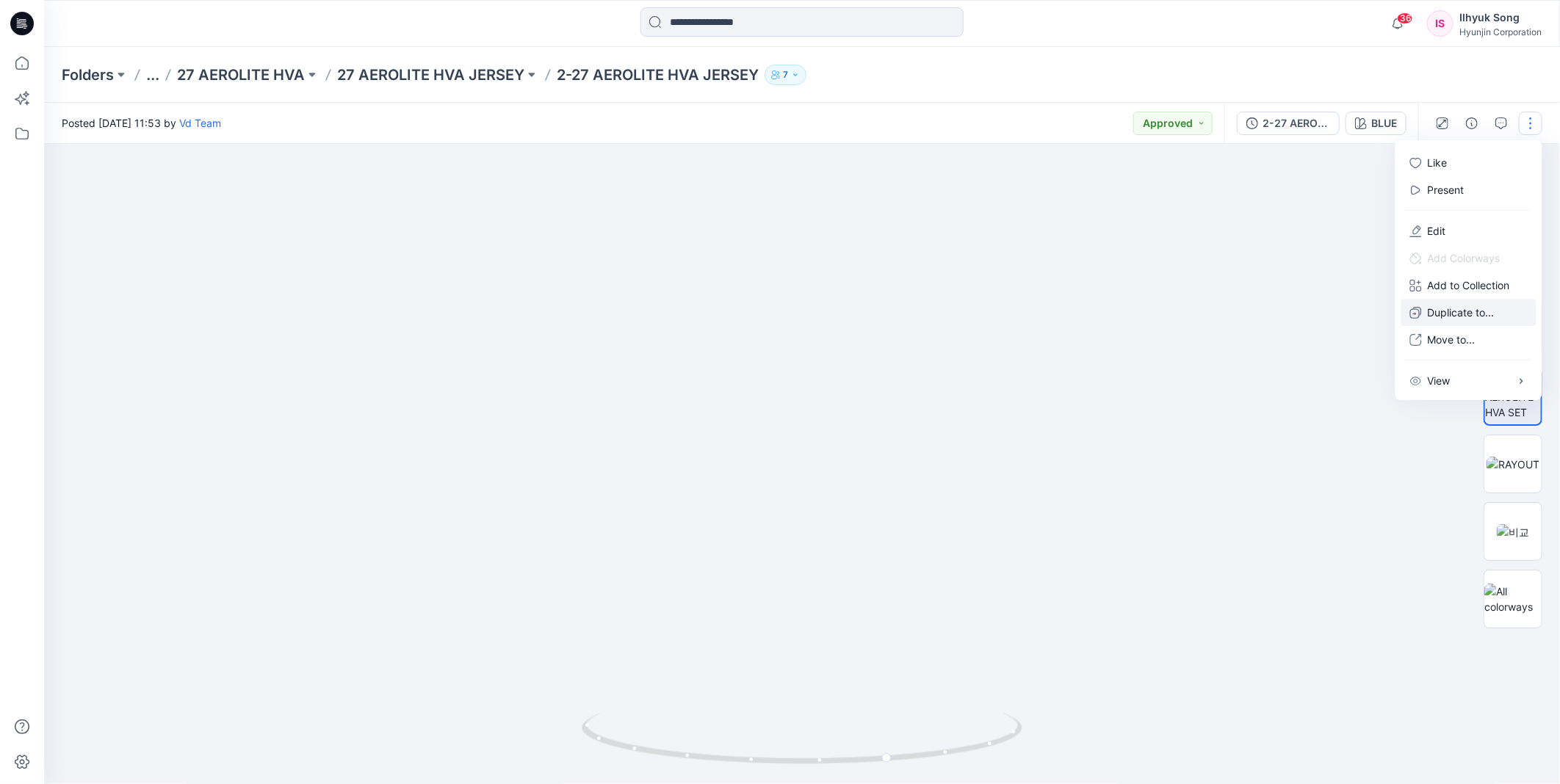
click at [1464, 310] on p "Duplicate to..." at bounding box center [1461, 313] width 67 height 16
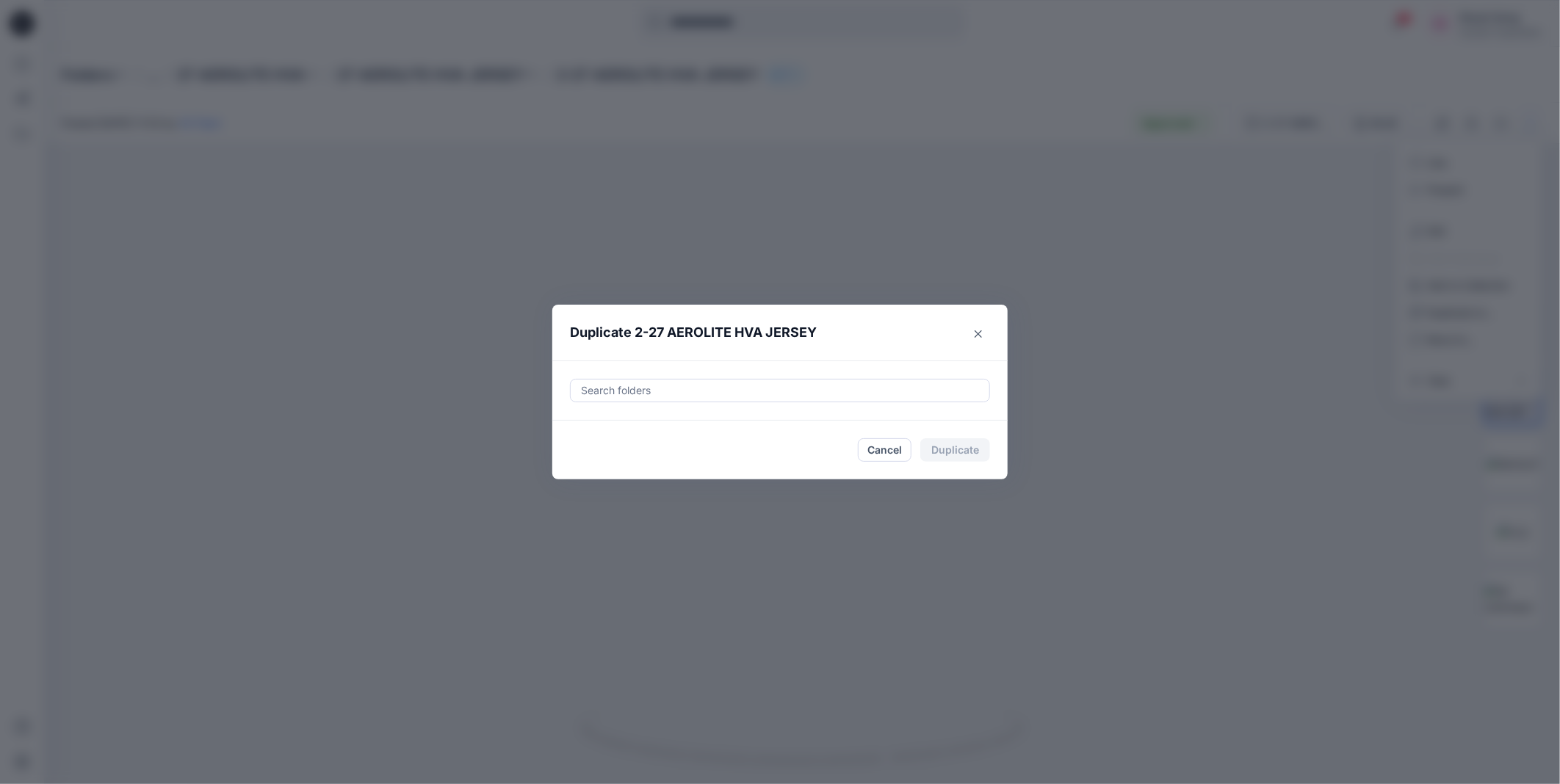
click at [655, 399] on div "Search folders" at bounding box center [780, 390] width 418 height 22
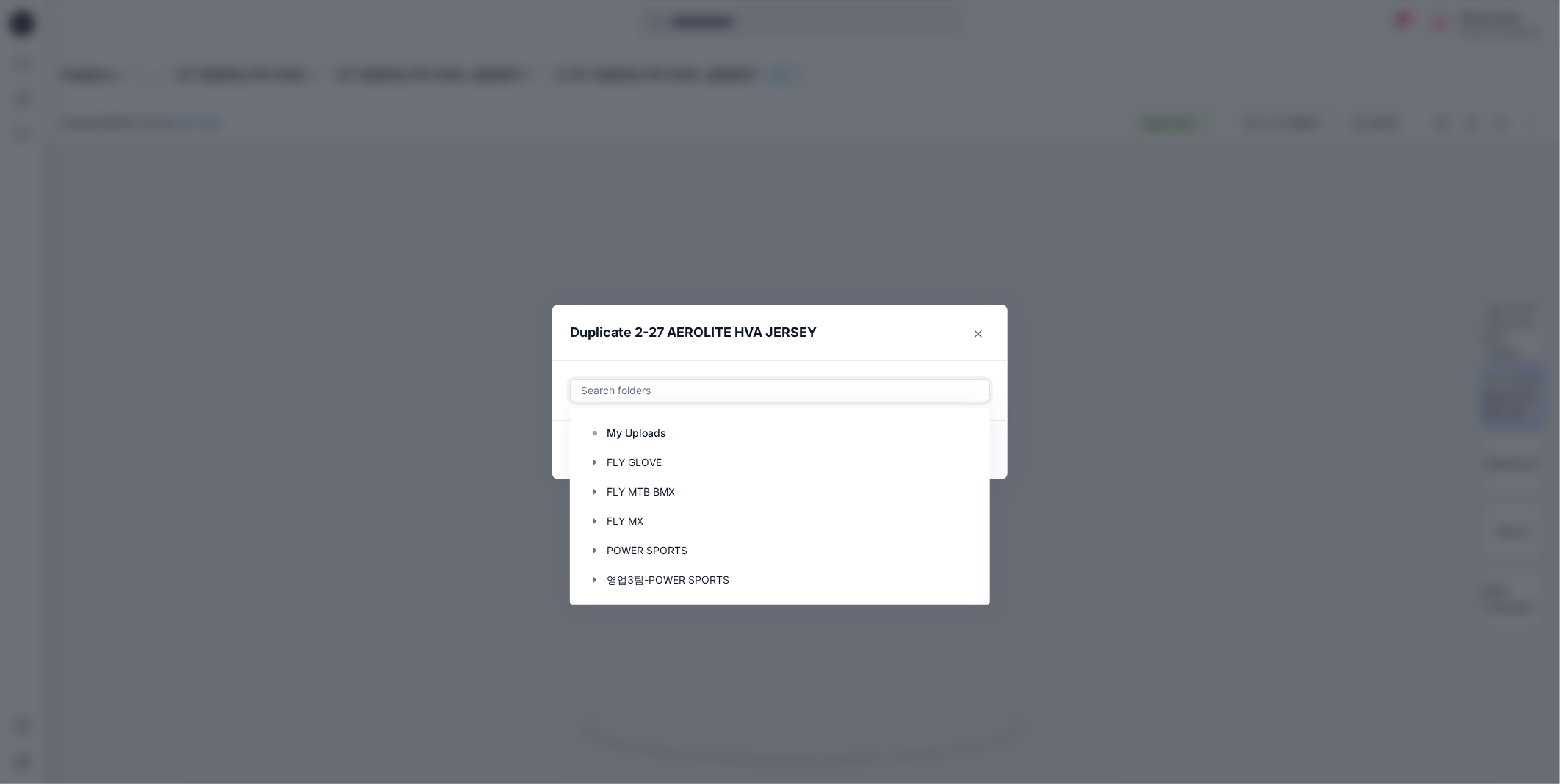
click at [652, 393] on div at bounding box center [780, 390] width 401 height 17
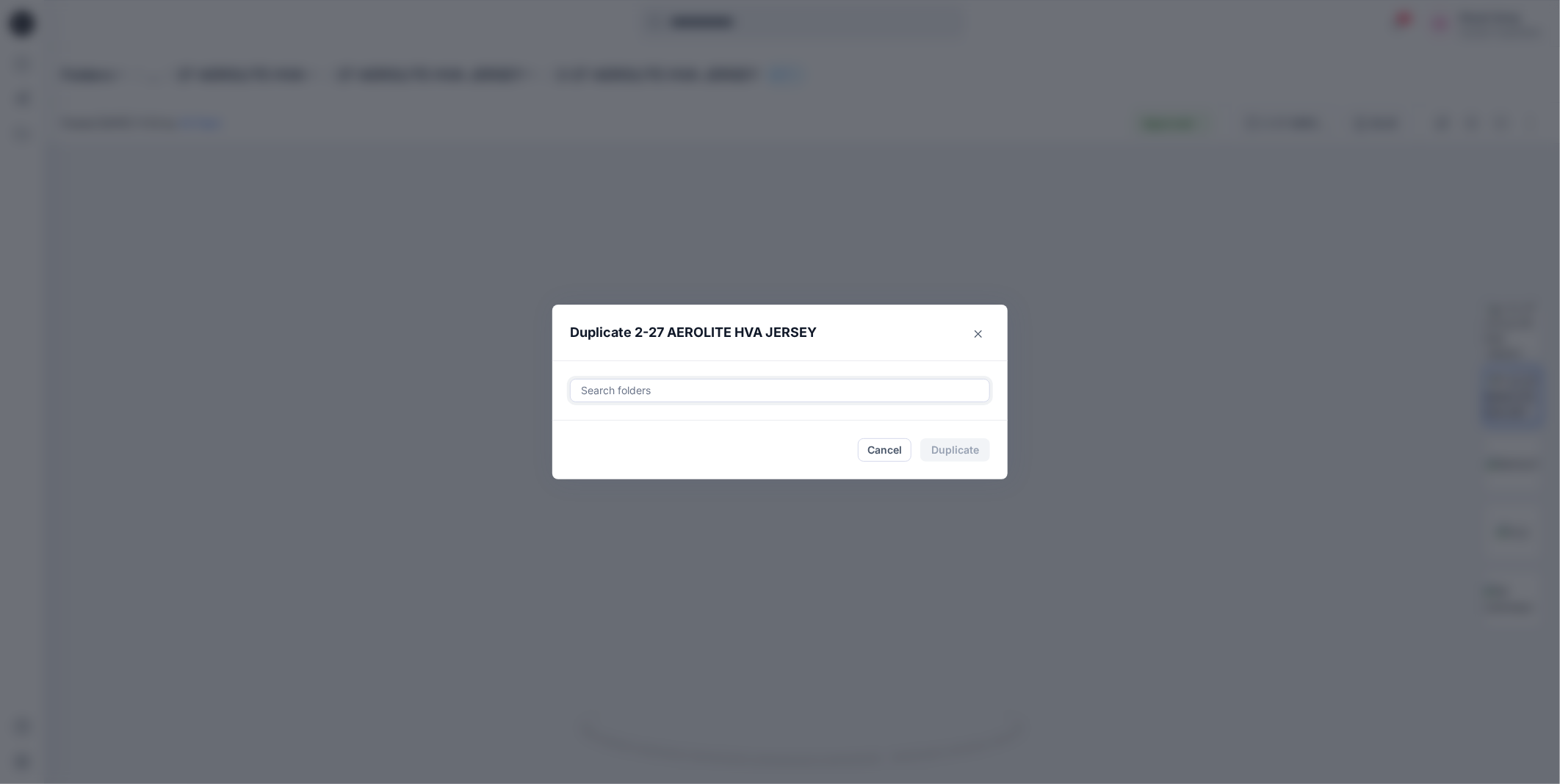
click at [652, 393] on div at bounding box center [780, 390] width 401 height 17
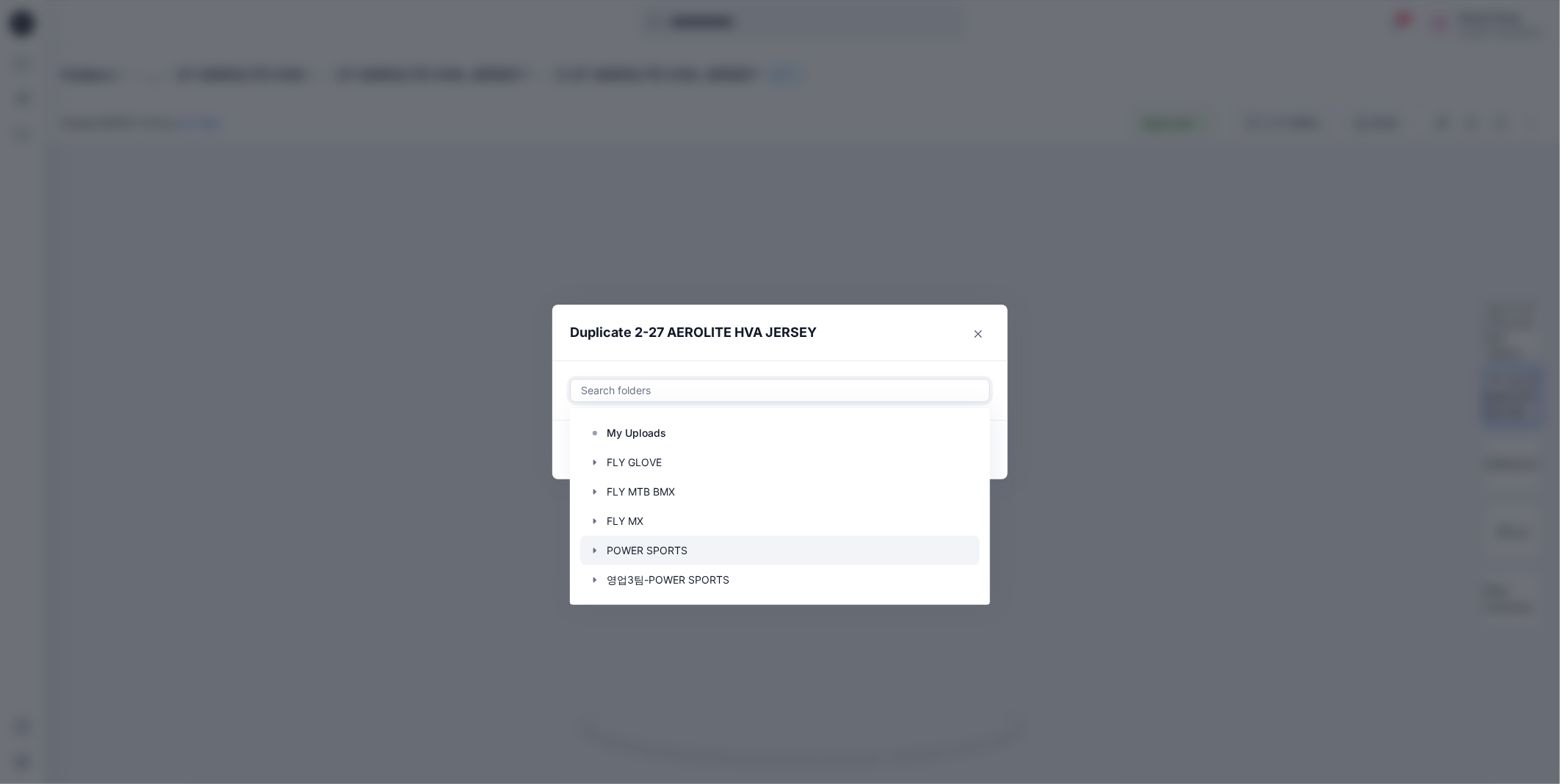
click at [678, 555] on div at bounding box center [780, 551] width 399 height 30
click at [795, 312] on header "Duplicate 2-27 AEROLITE HVA JERSEY" at bounding box center [765, 333] width 426 height 56
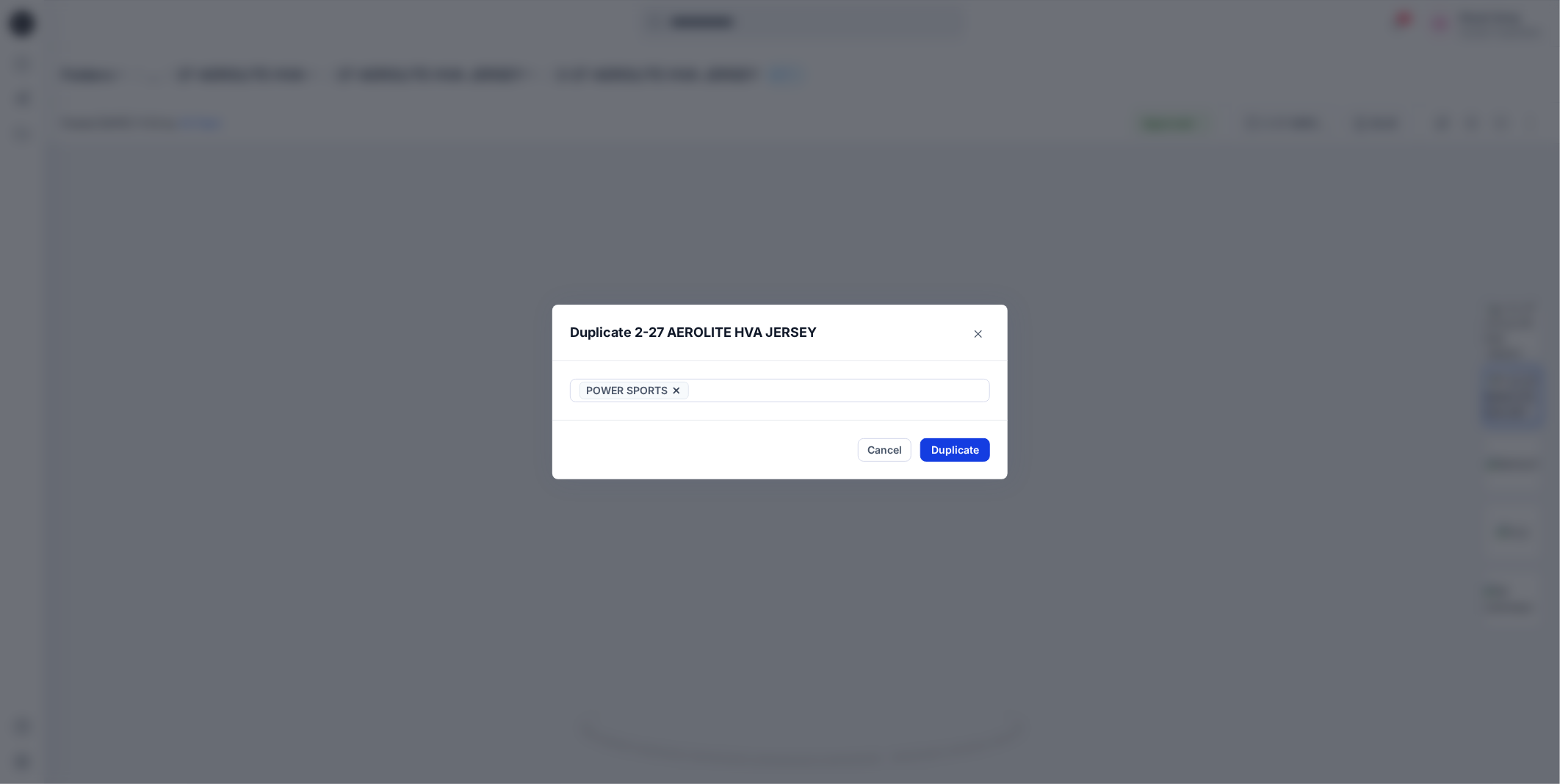
click at [972, 449] on button "Duplicate" at bounding box center [955, 449] width 70 height 24
click at [967, 450] on button "Close" at bounding box center [966, 449] width 48 height 24
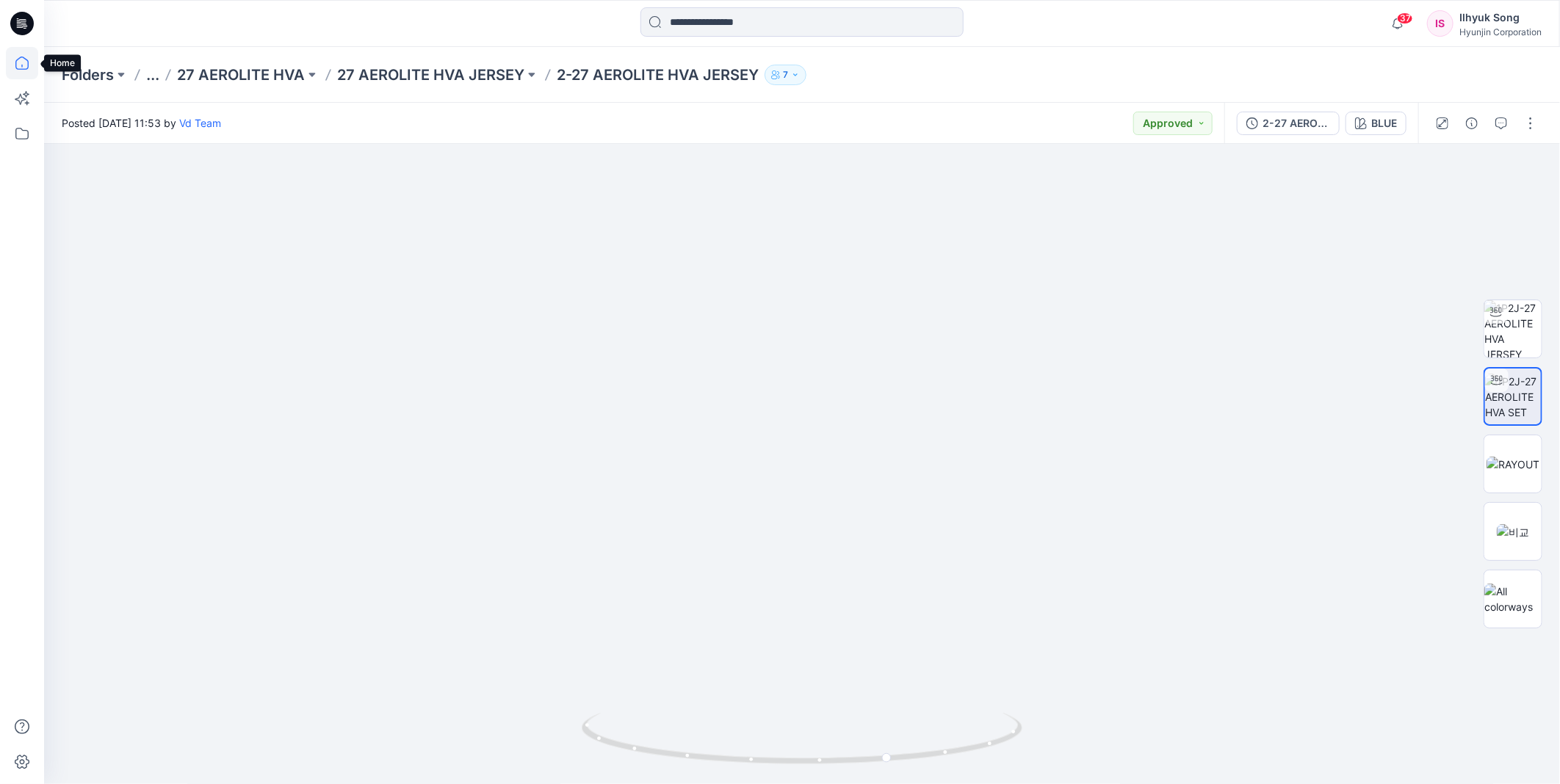
click at [15, 55] on icon at bounding box center [22, 63] width 32 height 32
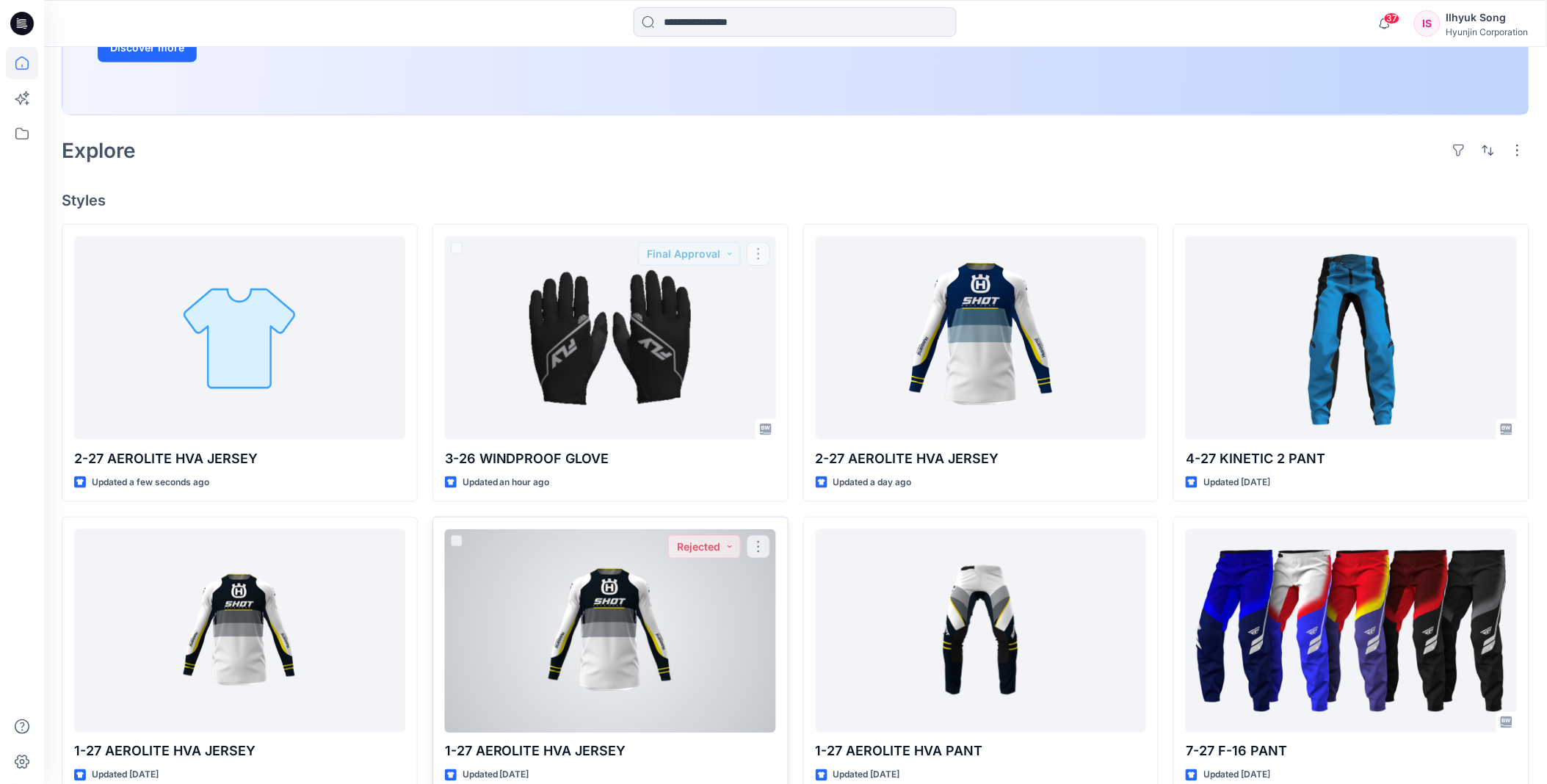
scroll to position [408, 0]
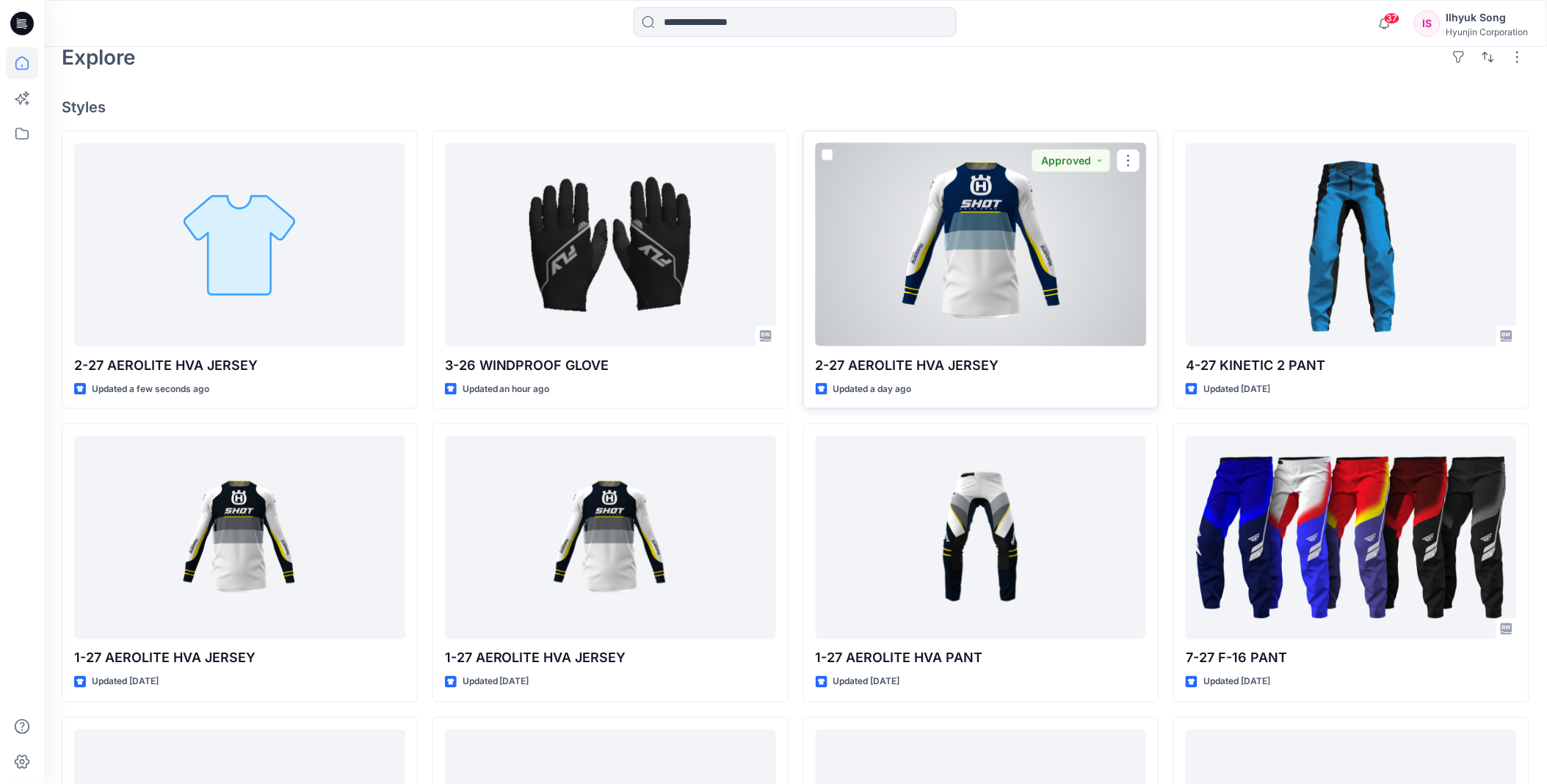
click at [1028, 303] on div at bounding box center [981, 244] width 331 height 203
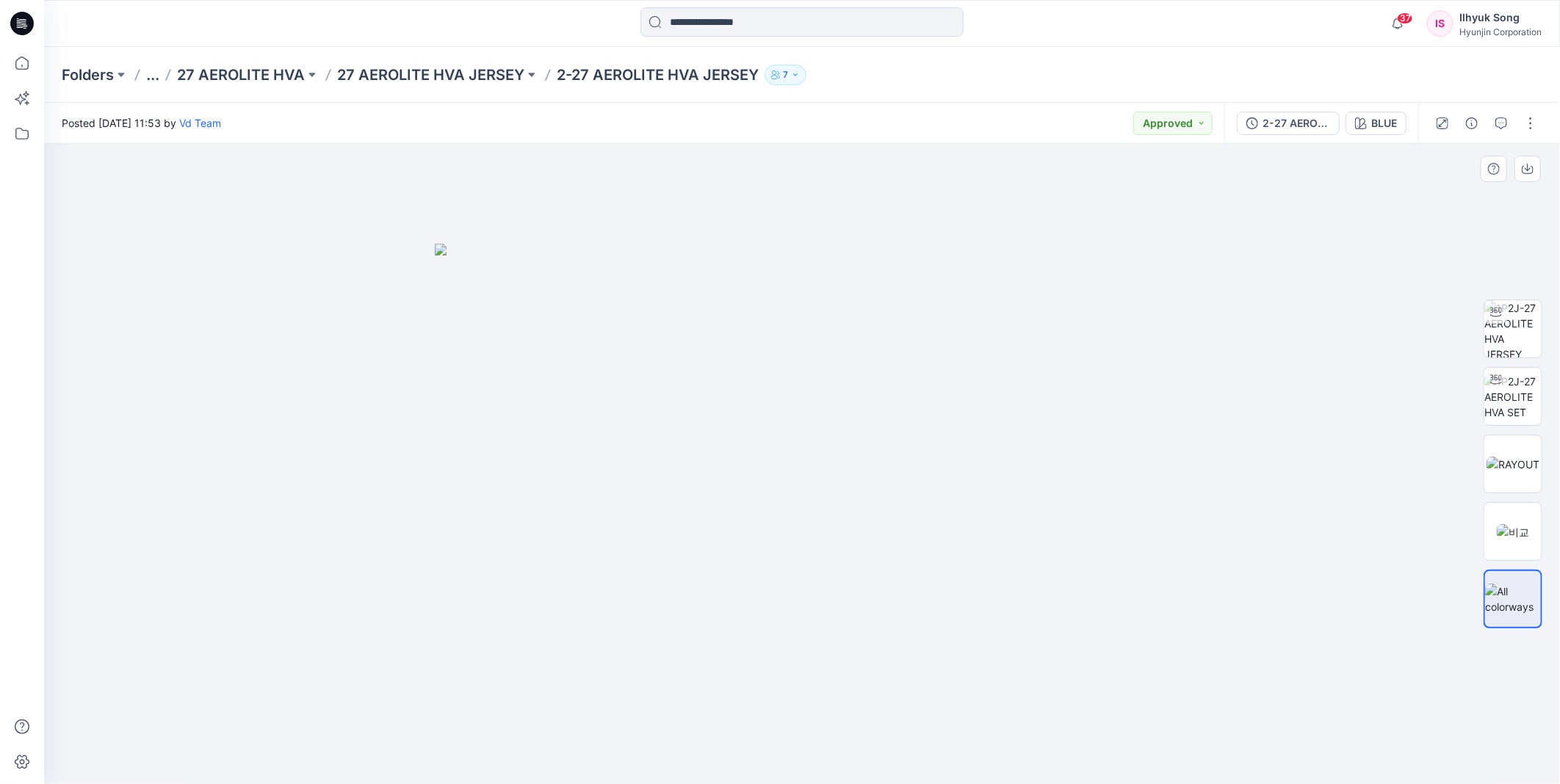
drag, startPoint x: 923, startPoint y: 396, endPoint x: 1177, endPoint y: 376, distance: 254.8
click at [1177, 376] on div at bounding box center [802, 464] width 1516 height 641
drag, startPoint x: 755, startPoint y: 388, endPoint x: 577, endPoint y: 397, distance: 178.2
click at [577, 397] on img at bounding box center [802, 514] width 735 height 540
click at [1525, 324] on img at bounding box center [1513, 329] width 58 height 57
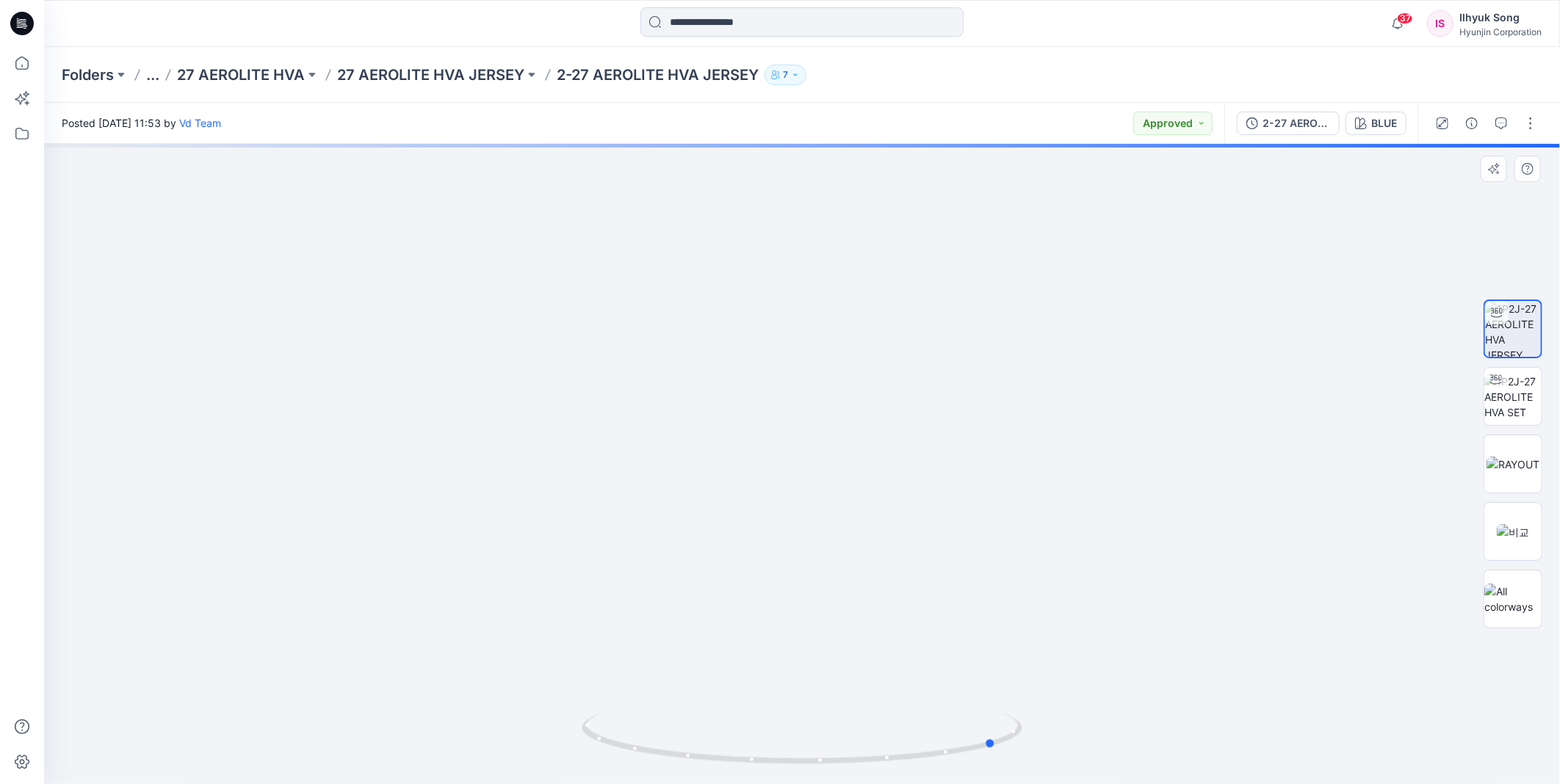
drag, startPoint x: 1001, startPoint y: 452, endPoint x: 1043, endPoint y: 450, distance: 42.0
click at [1043, 450] on div at bounding box center [802, 463] width 1516 height 640
drag, startPoint x: 1075, startPoint y: 411, endPoint x: 868, endPoint y: 412, distance: 207.0
click at [868, 412] on div at bounding box center [802, 463] width 1516 height 640
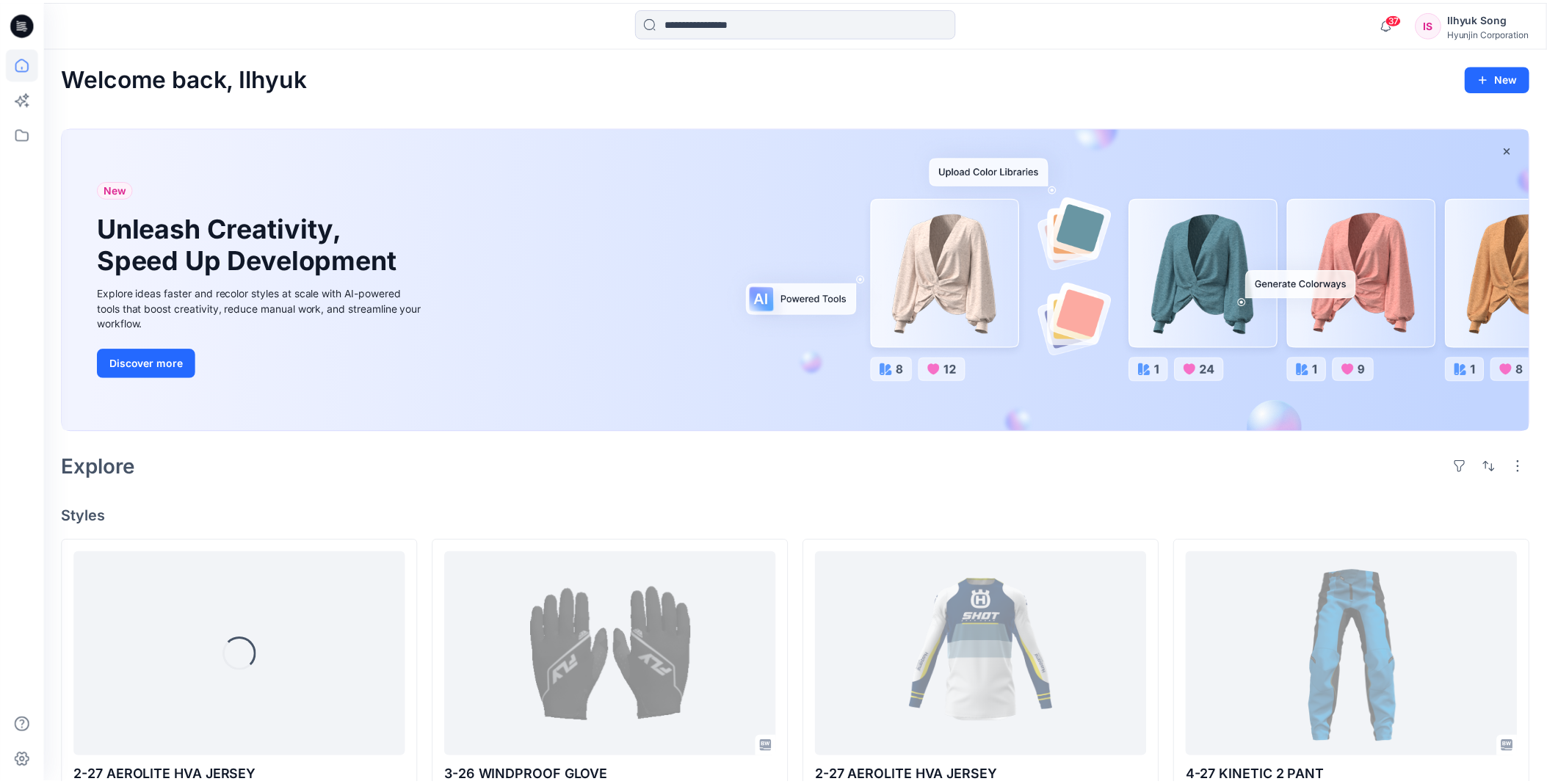
scroll to position [408, 0]
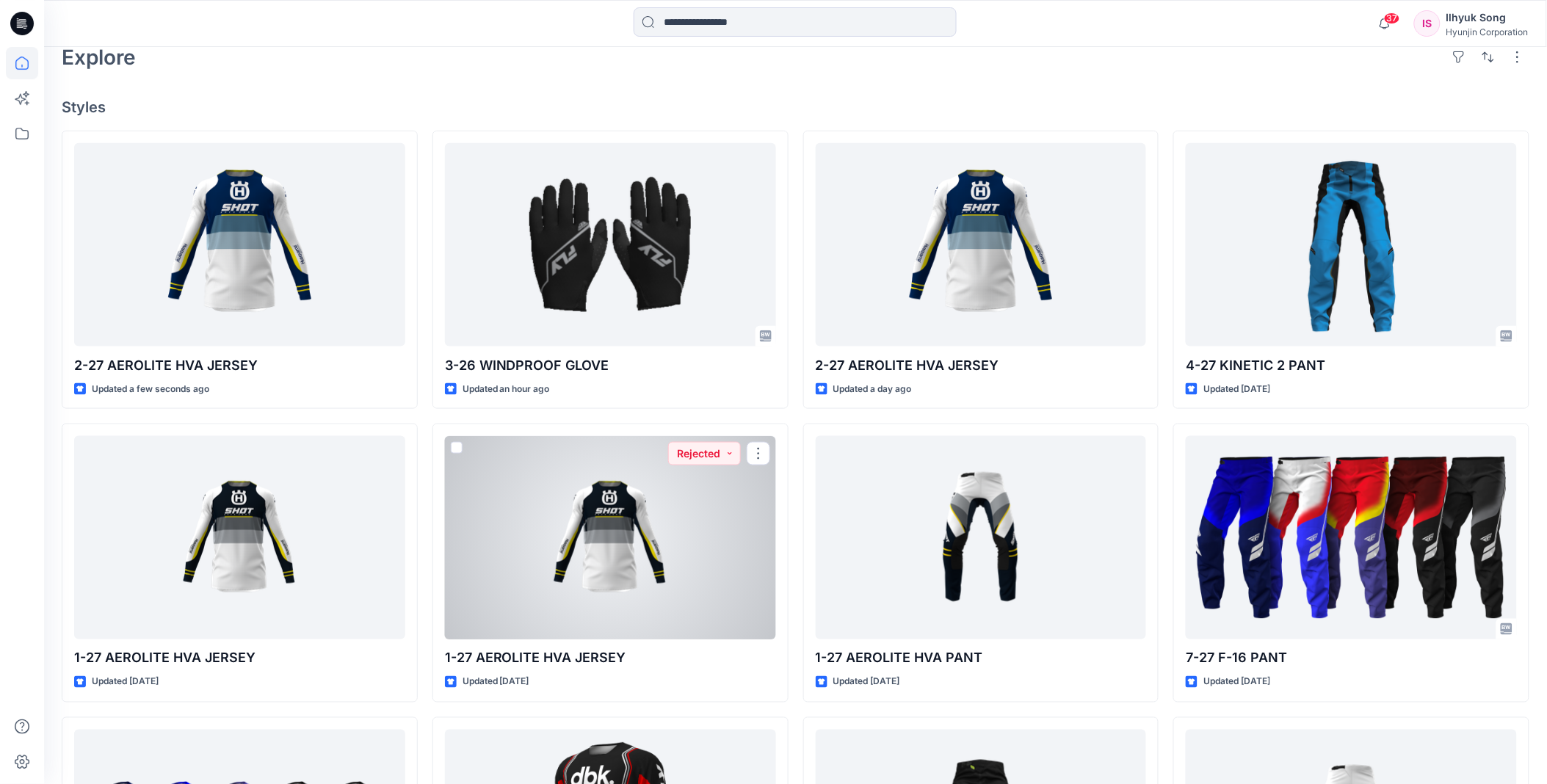
click at [626, 567] on div at bounding box center [611, 537] width 331 height 203
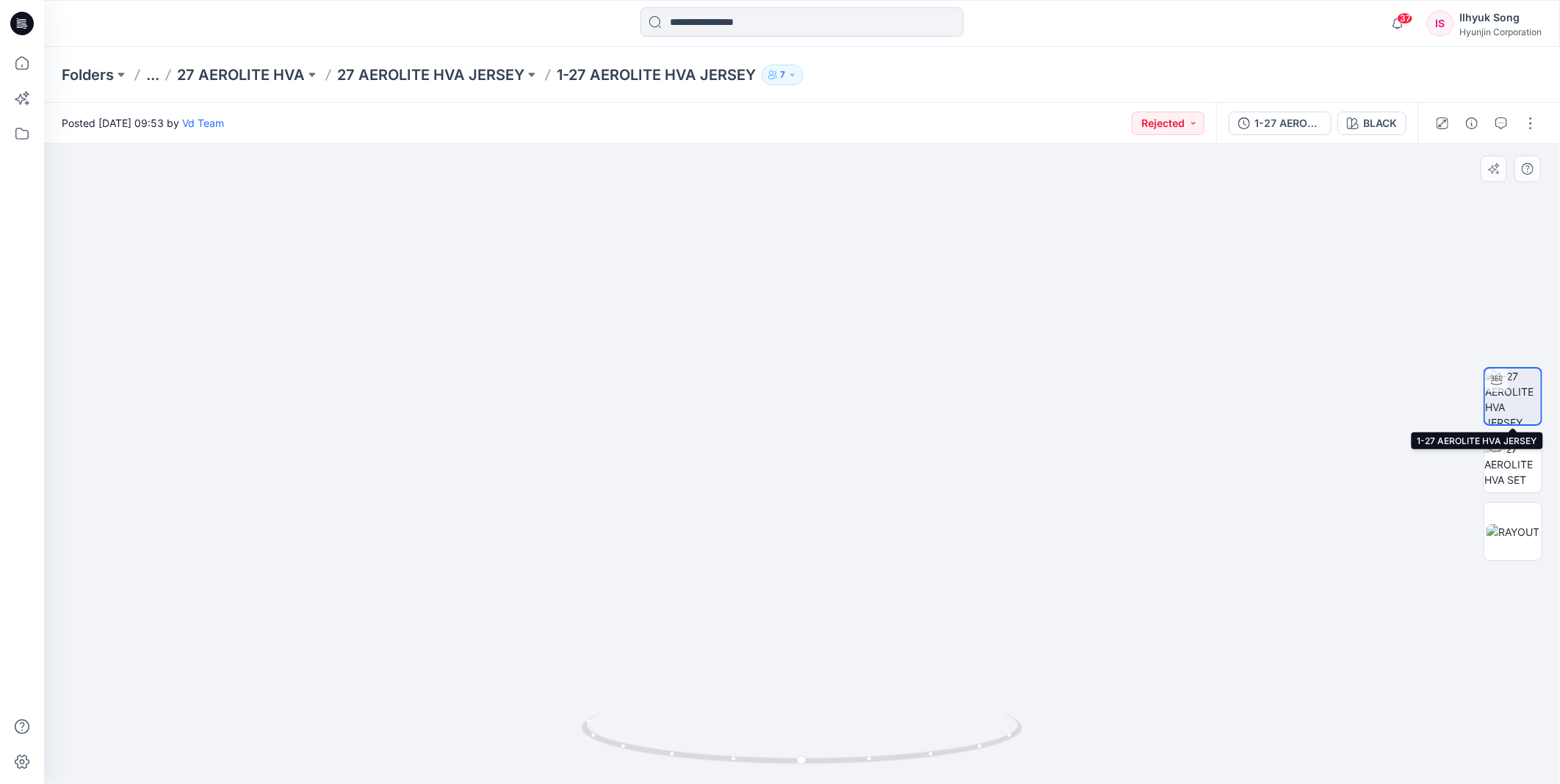
click at [1524, 397] on img at bounding box center [1513, 396] width 56 height 56
drag, startPoint x: 902, startPoint y: 422, endPoint x: 1093, endPoint y: 392, distance: 193.3
click at [1093, 392] on img at bounding box center [802, 402] width 641 height 767
drag, startPoint x: 863, startPoint y: 458, endPoint x: 1023, endPoint y: 445, distance: 160.5
click at [1035, 454] on div at bounding box center [802, 463] width 1516 height 640
